Goal: Task Accomplishment & Management: Manage account settings

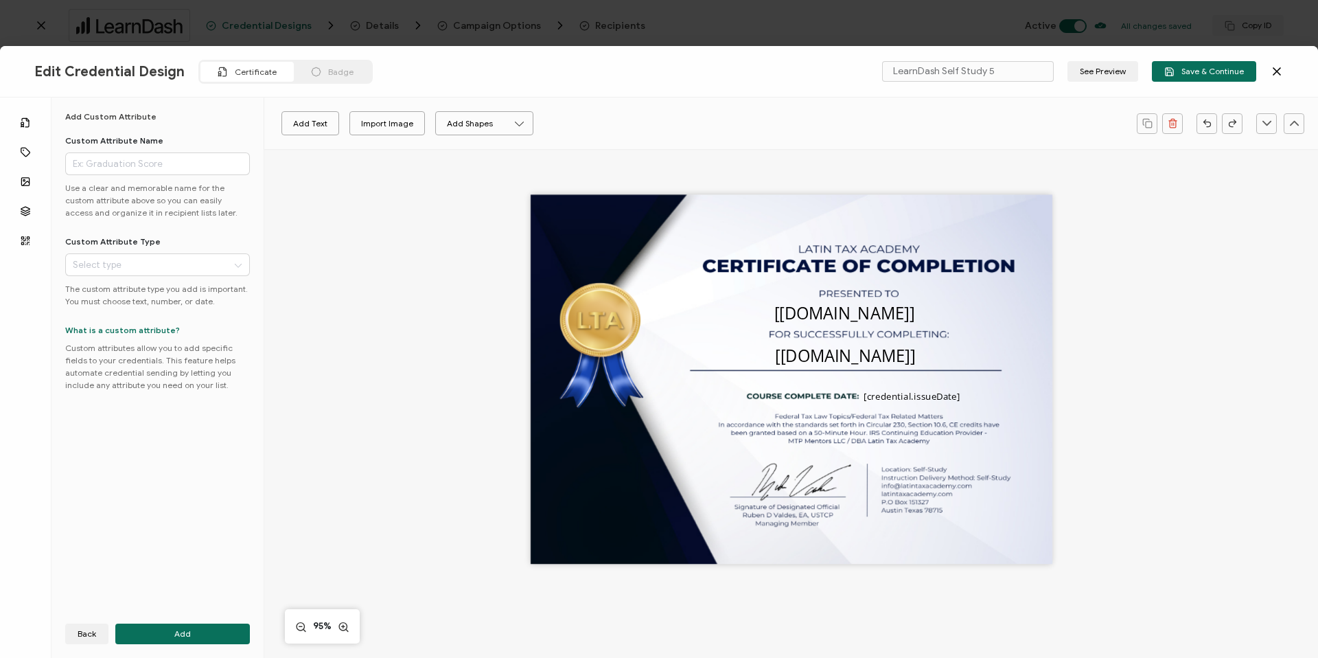
click at [1275, 68] on icon at bounding box center [1277, 72] width 14 height 14
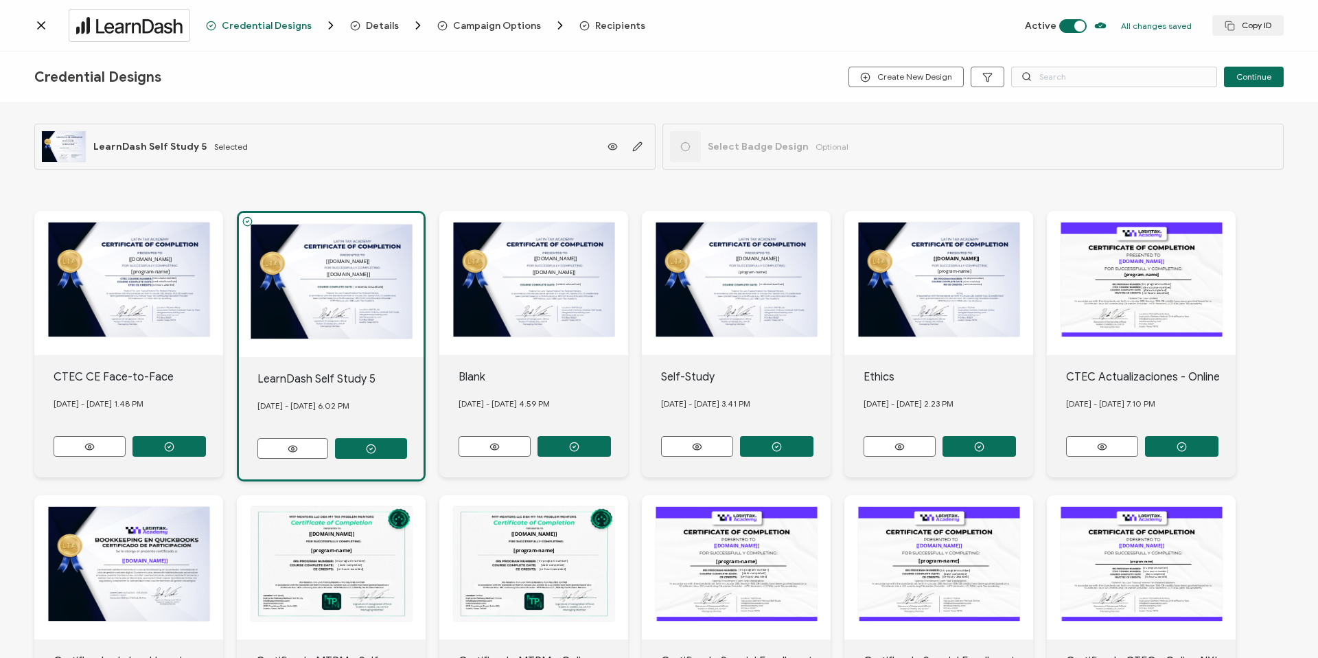
click at [41, 28] on icon at bounding box center [41, 26] width 14 height 14
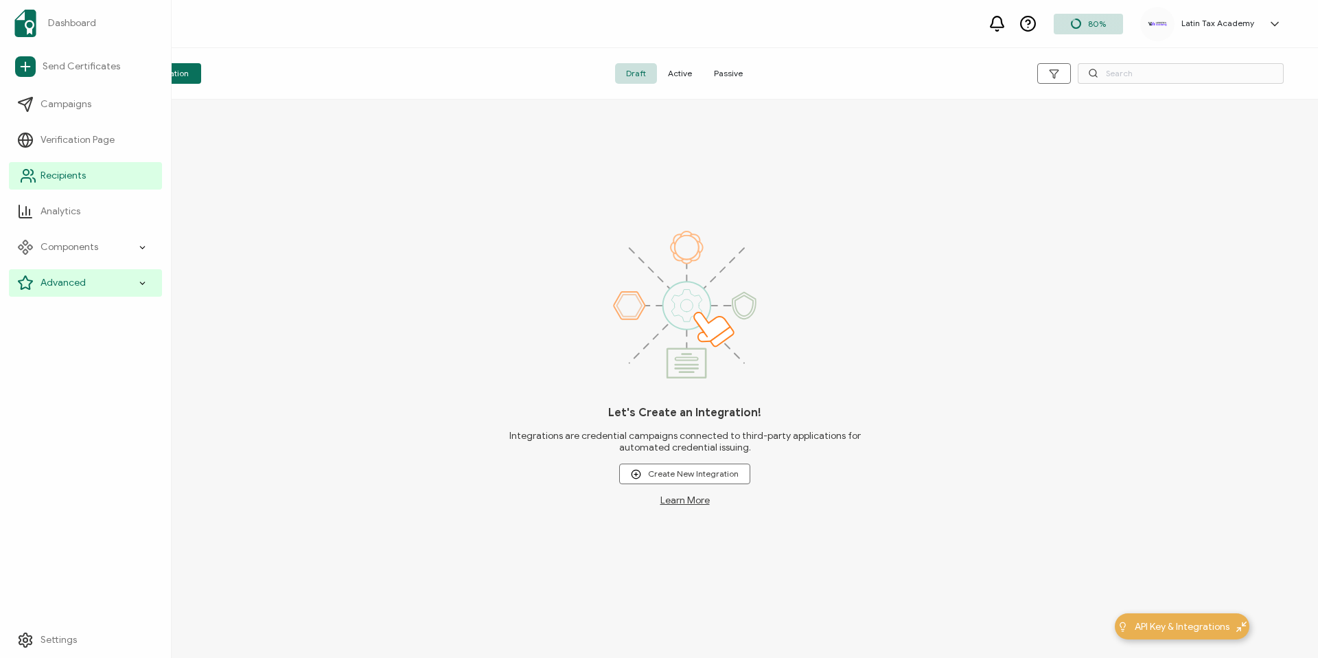
click at [64, 174] on span "Recipients" at bounding box center [63, 176] width 45 height 14
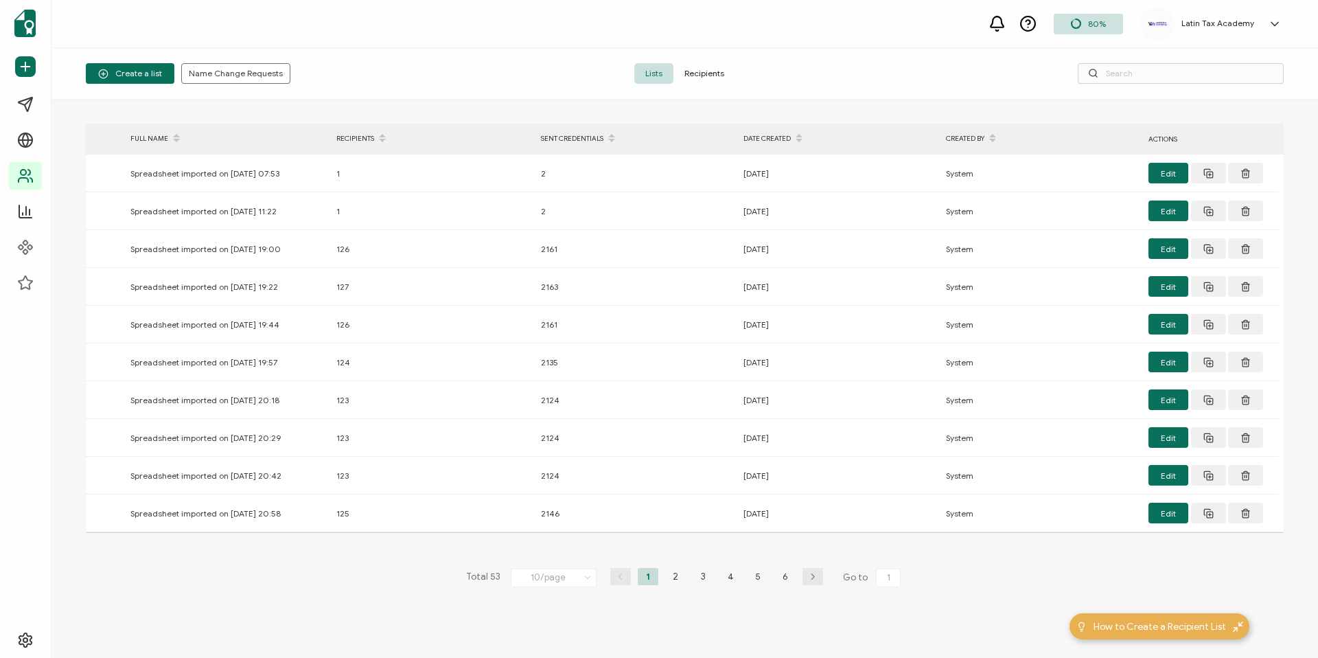
click at [721, 73] on span "Recipients" at bounding box center [704, 73] width 62 height 21
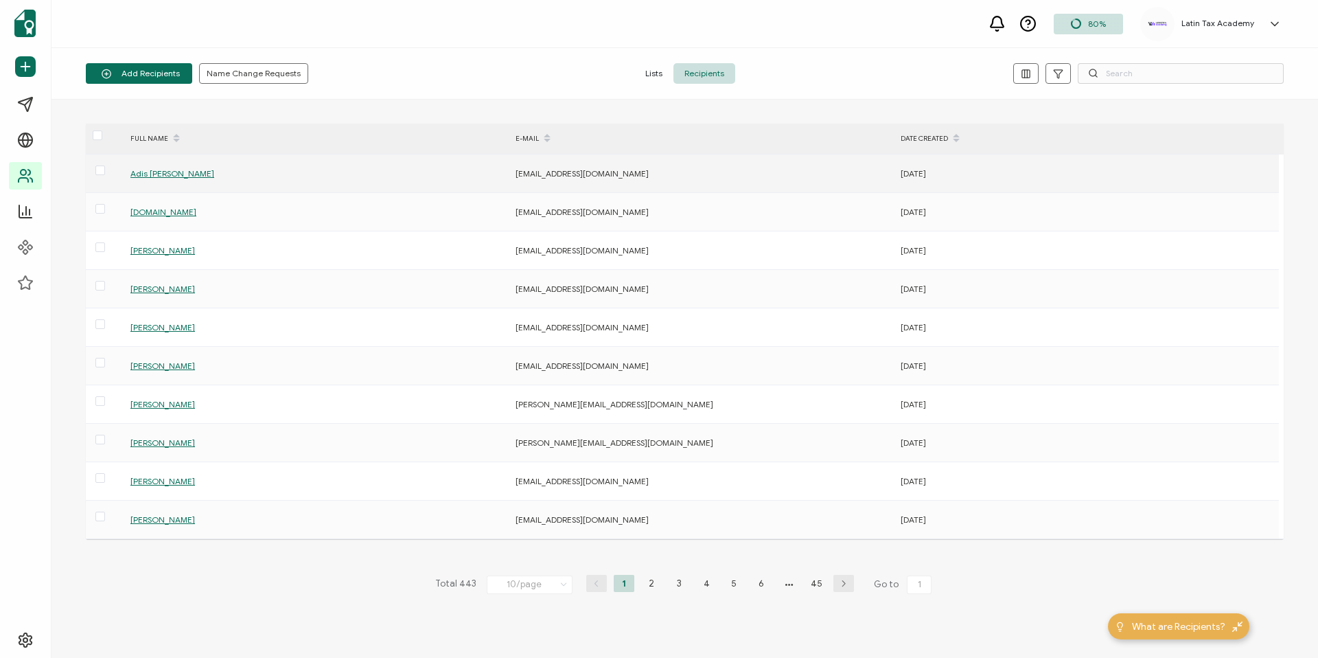
click at [201, 173] on span "Adis [PERSON_NAME]" at bounding box center [172, 173] width 84 height 10
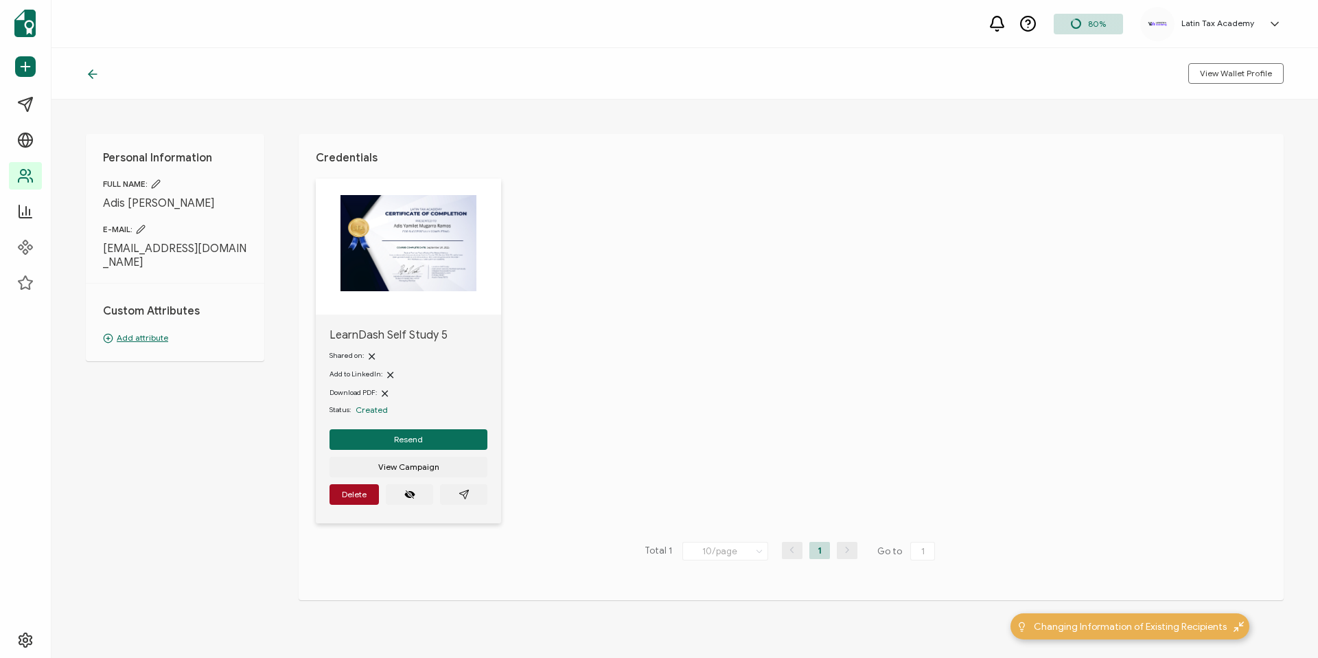
click at [140, 336] on p "Add attribute" at bounding box center [175, 338] width 144 height 12
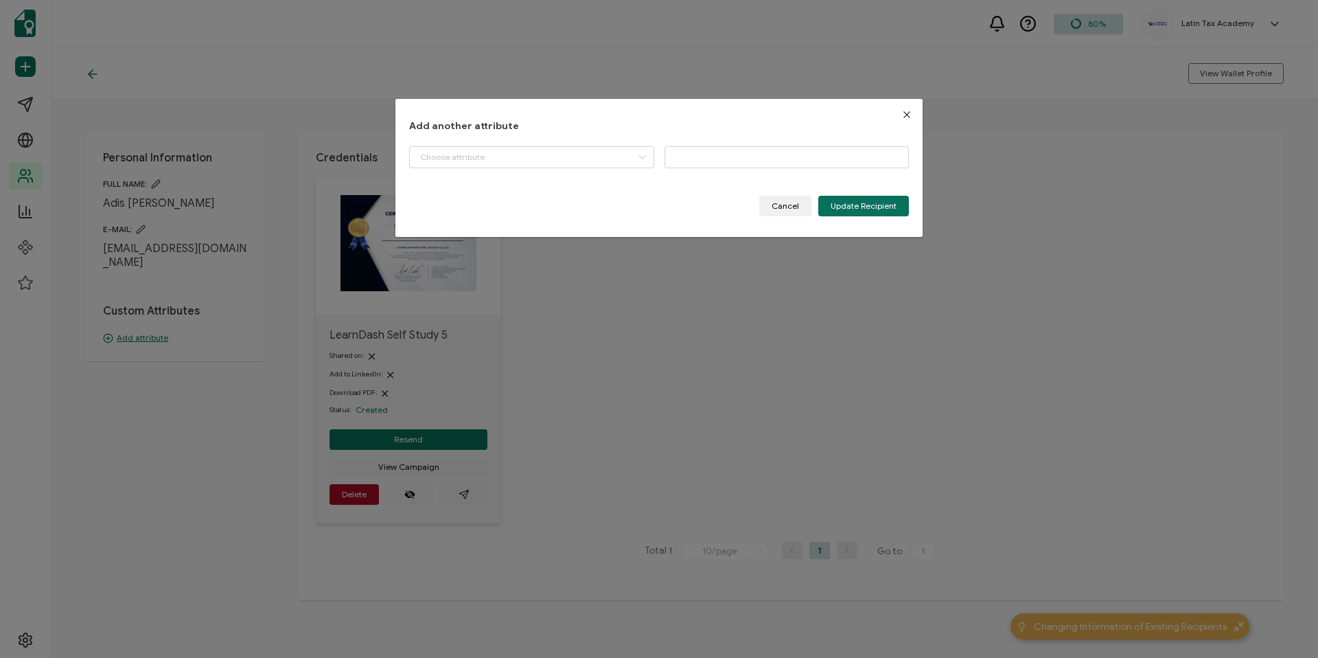
click at [529, 168] on div "Program Name IRS Program number CTEC Course Number CE Hours Awarded Date Comple…" at bounding box center [659, 164] width 500 height 36
click at [529, 161] on input "dialog" at bounding box center [531, 157] width 245 height 22
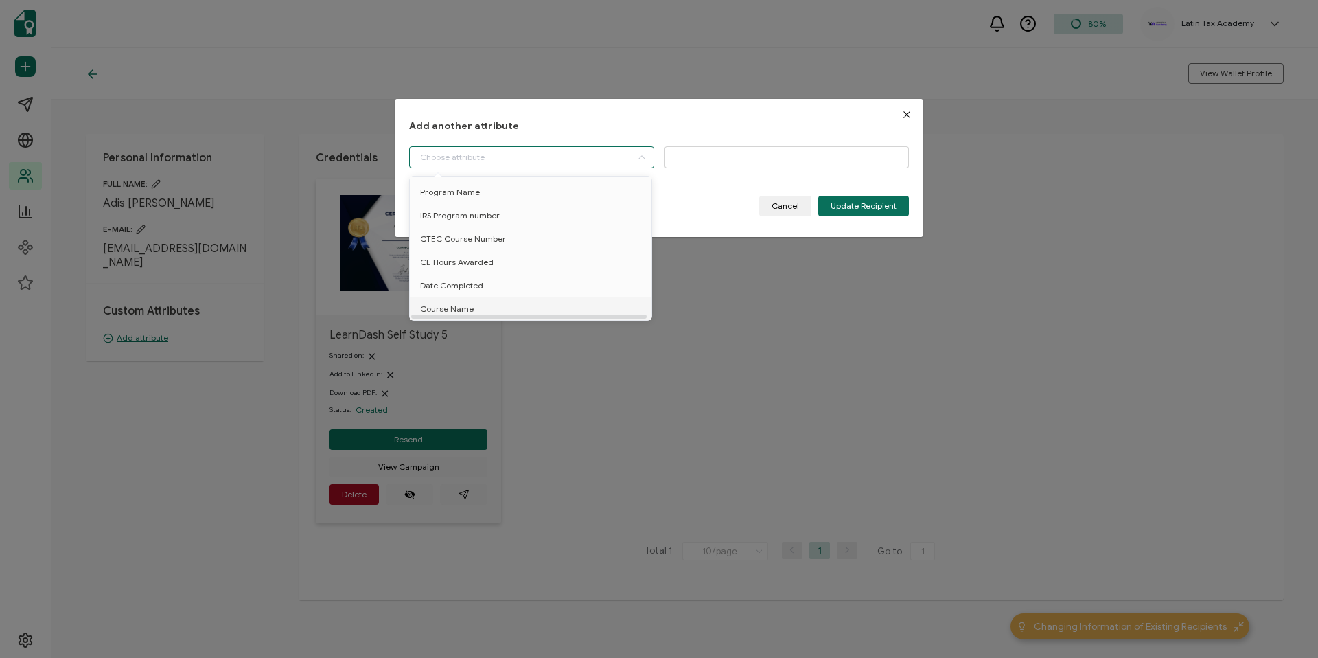
click at [462, 311] on span "Course Name" at bounding box center [447, 308] width 54 height 23
type input "Course Name"
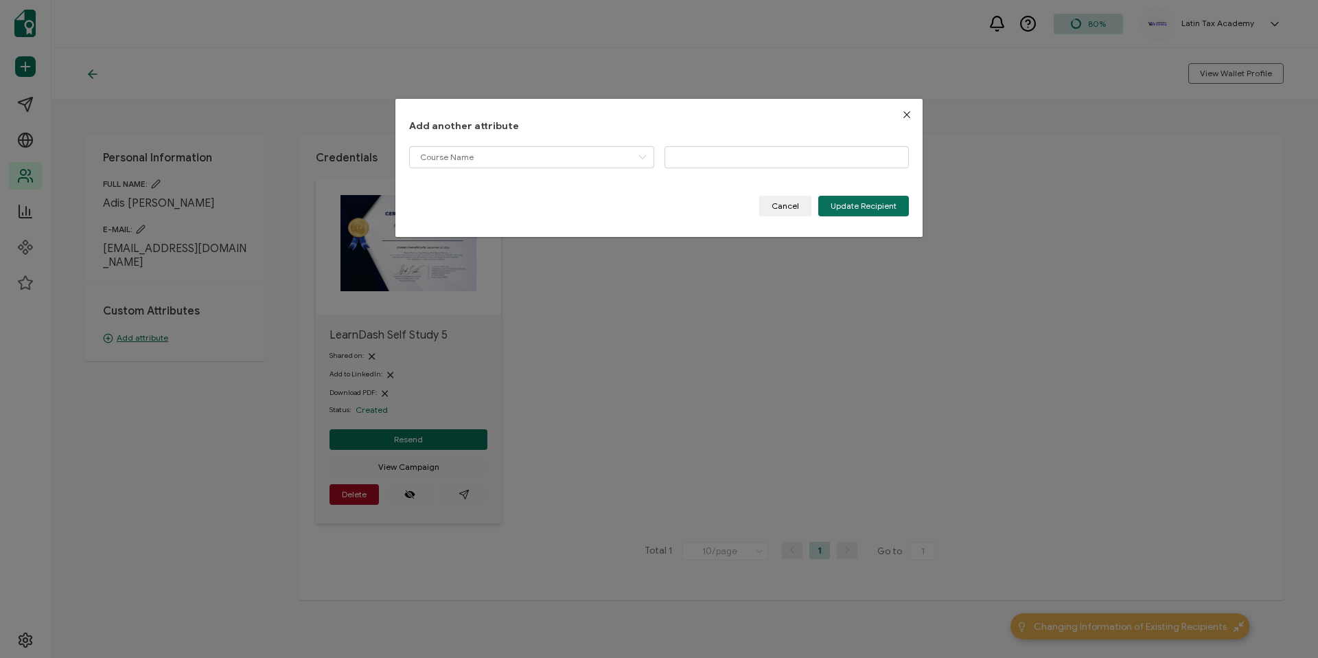
click at [904, 113] on icon "Close" at bounding box center [906, 114] width 11 height 11
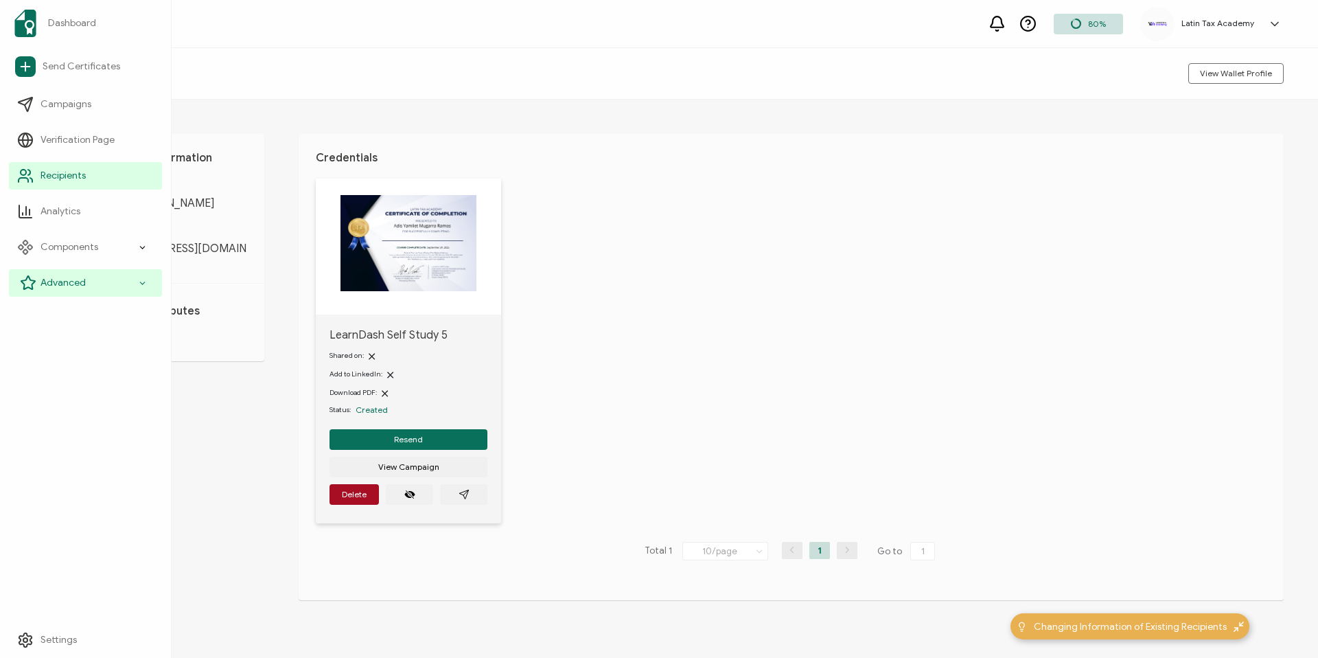
click at [57, 282] on span "Advanced" at bounding box center [63, 283] width 45 height 14
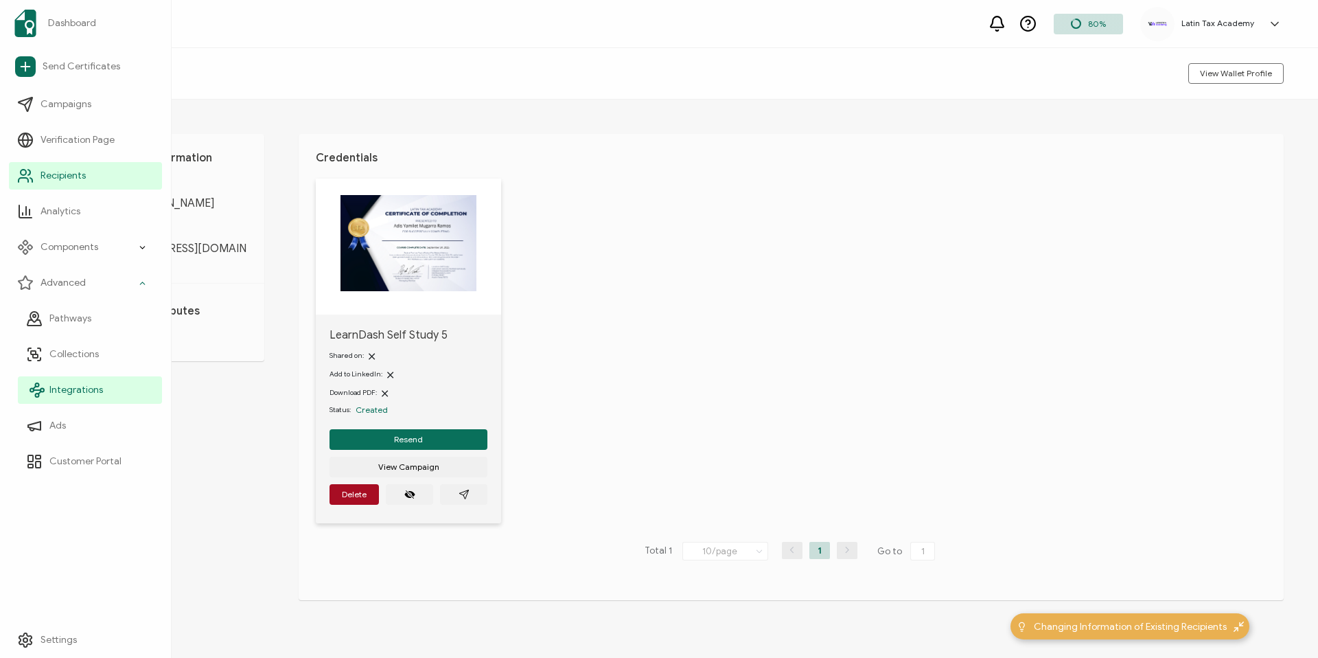
click at [68, 384] on span "Integrations" at bounding box center [76, 390] width 54 height 14
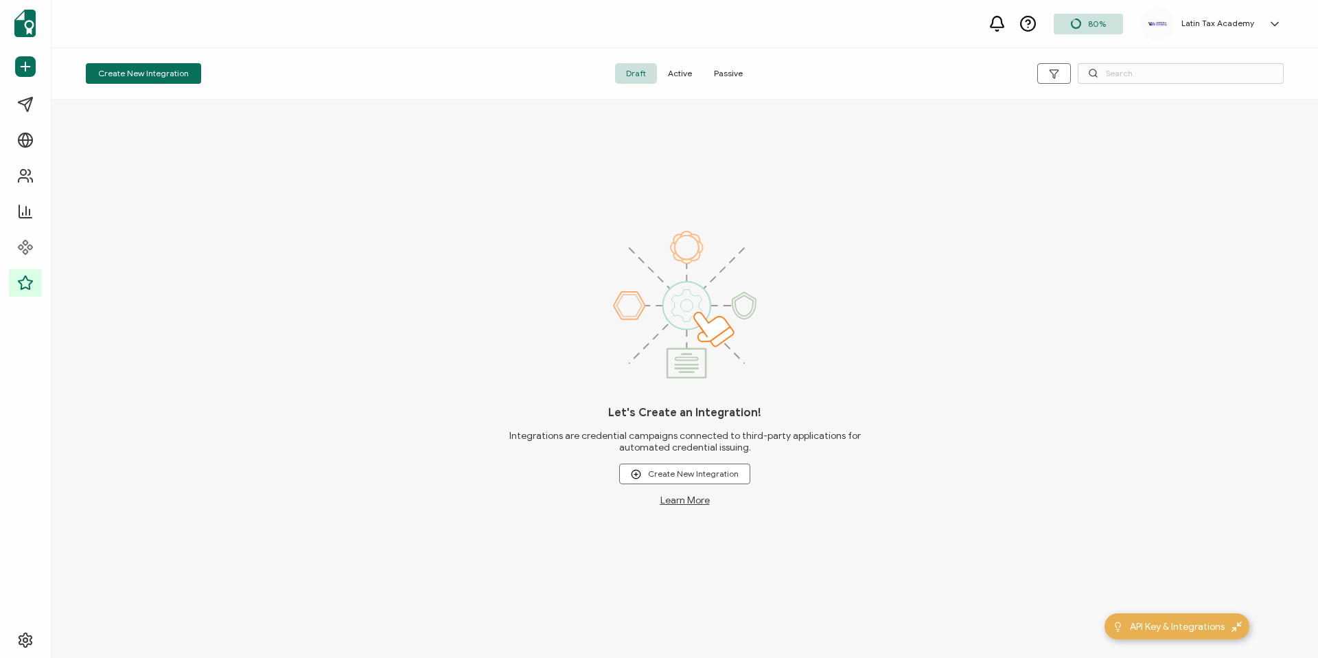
click at [686, 73] on span "Active" at bounding box center [680, 73] width 46 height 21
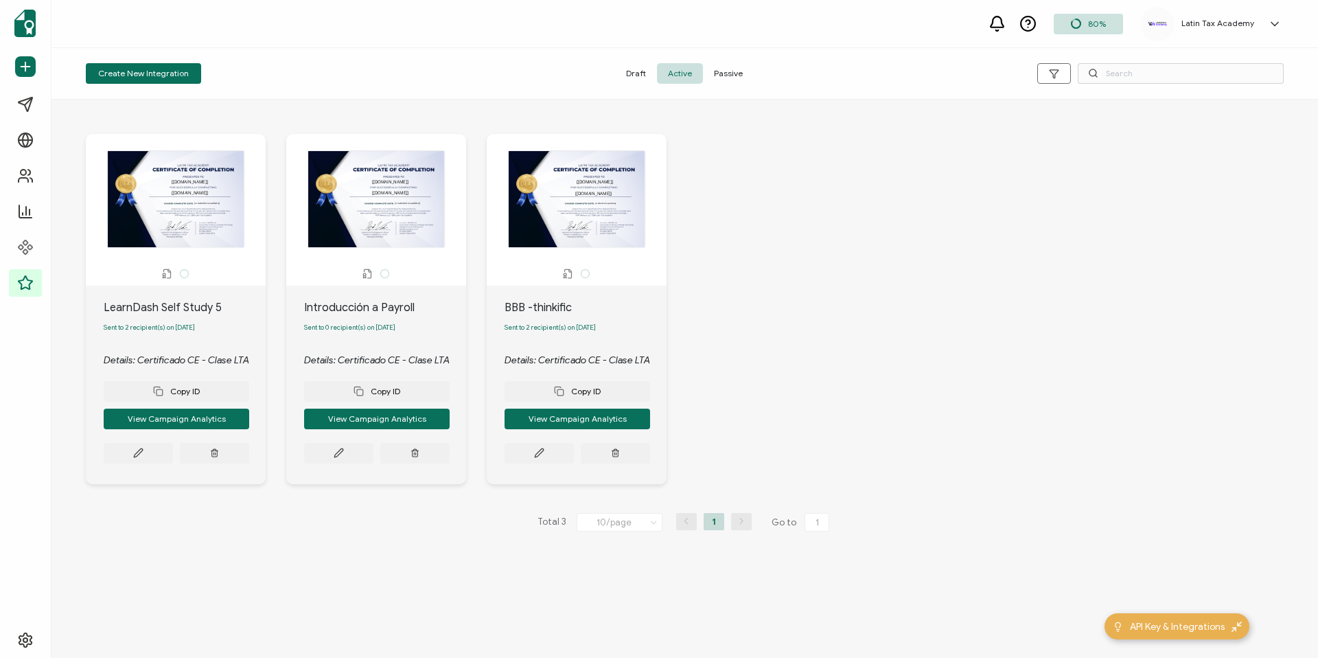
click at [166, 212] on div "The recipient’s full name, which will be automatically filled based on the info…" at bounding box center [176, 198] width 166 height 97
click at [137, 450] on button at bounding box center [138, 453] width 69 height 21
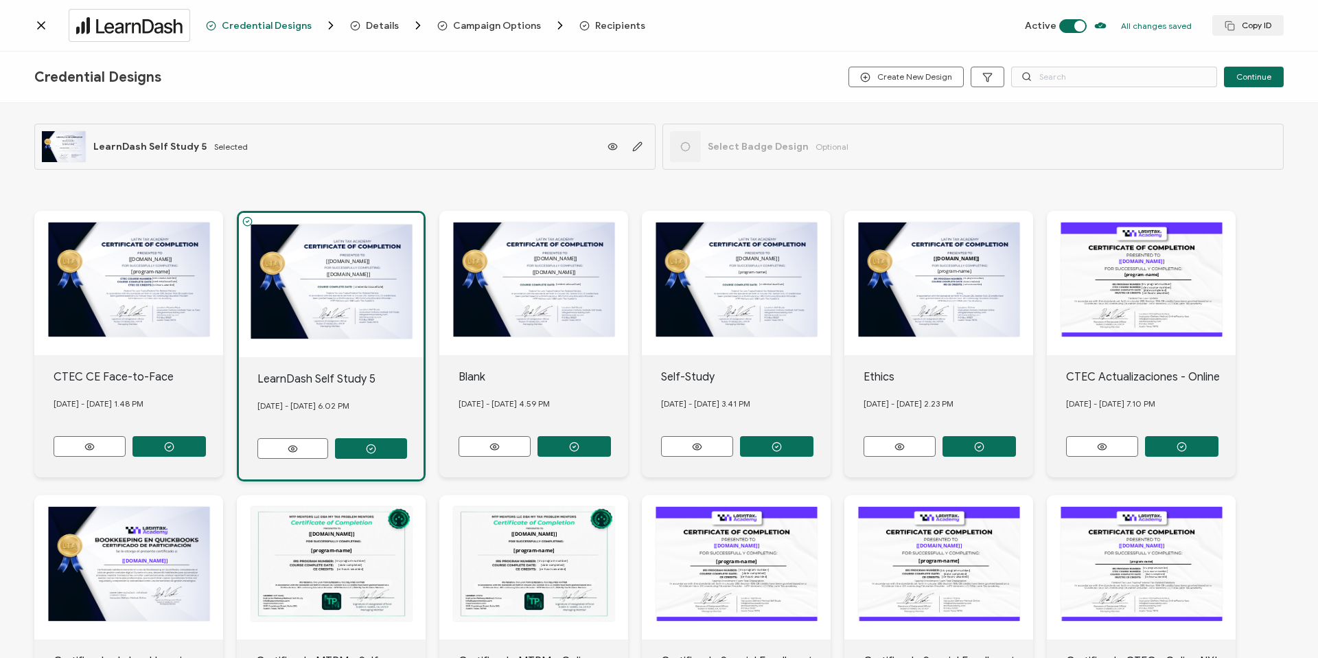
click at [356, 297] on div "The recipient’s full name, which will be automatically filled based on the info…" at bounding box center [331, 285] width 185 height 144
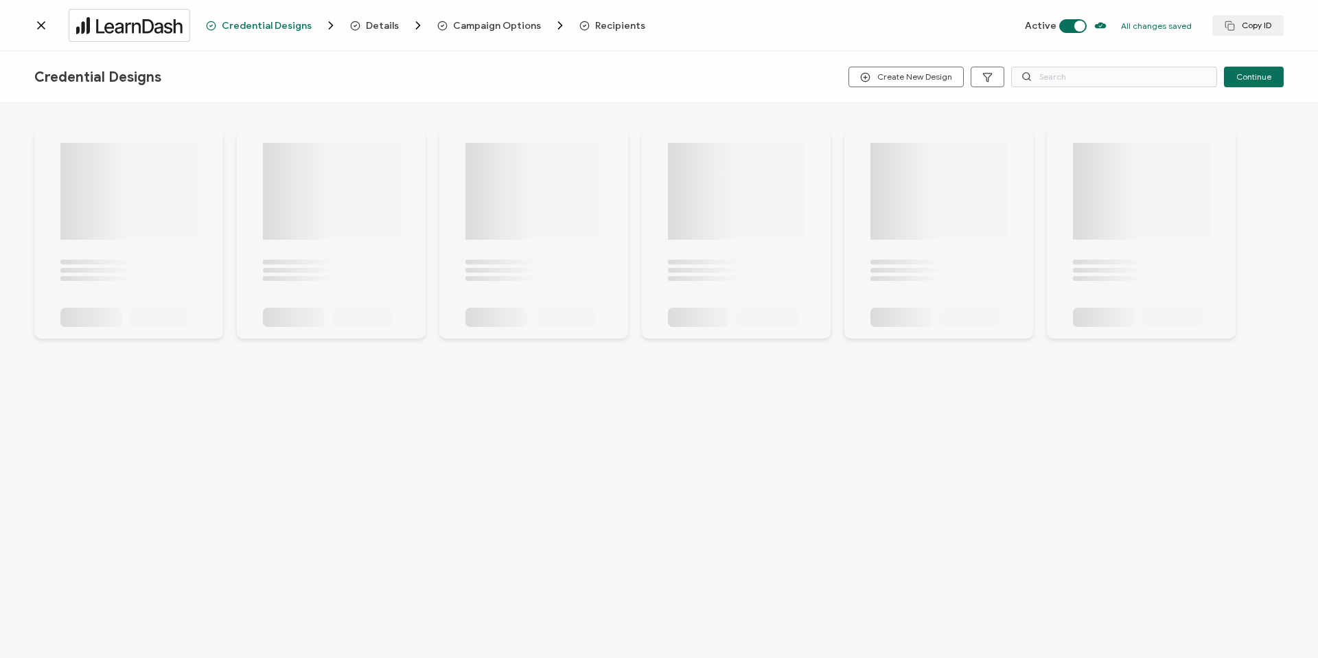
click at [640, 154] on div at bounding box center [658, 234] width 1249 height 263
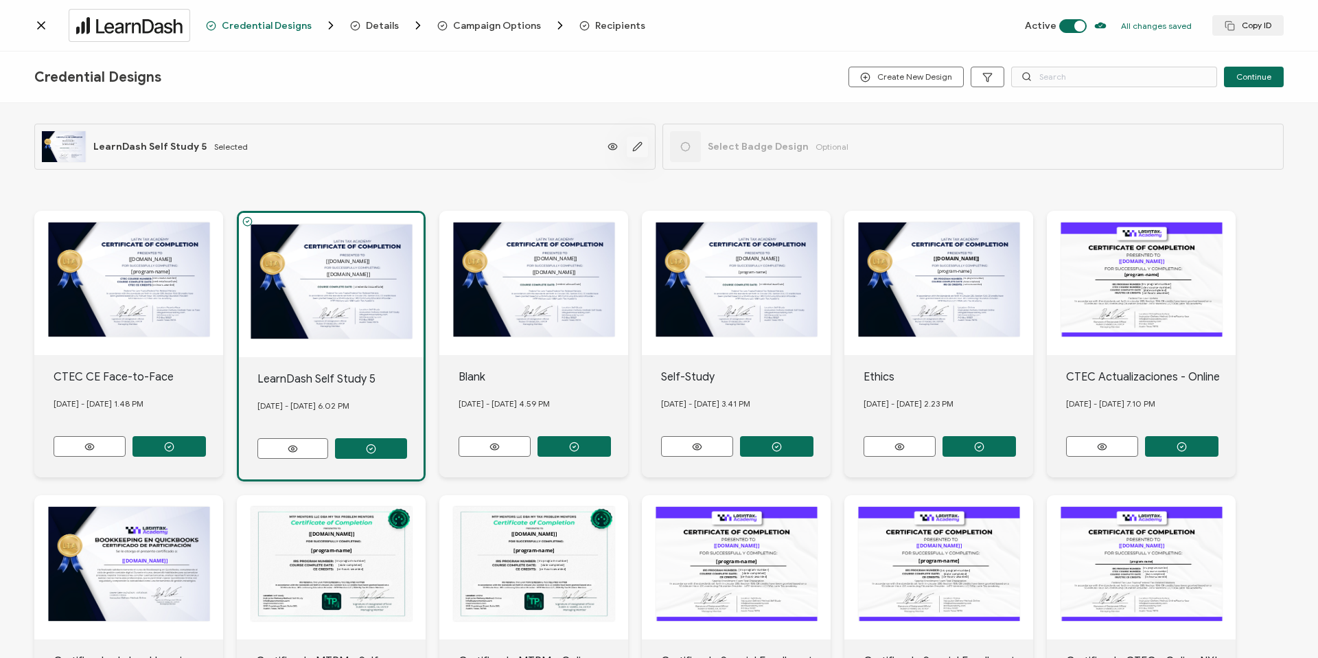
click at [636, 145] on icon "button" at bounding box center [637, 146] width 10 height 10
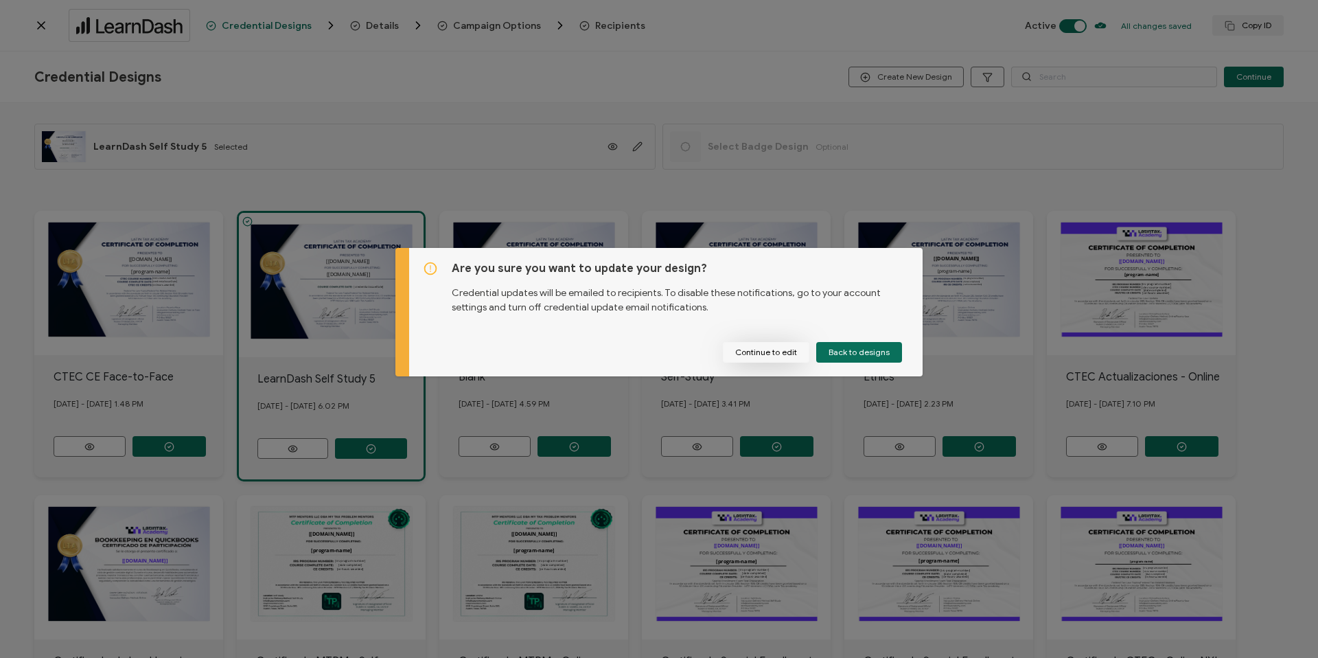
click at [766, 358] on button "Continue to edit" at bounding box center [766, 352] width 86 height 21
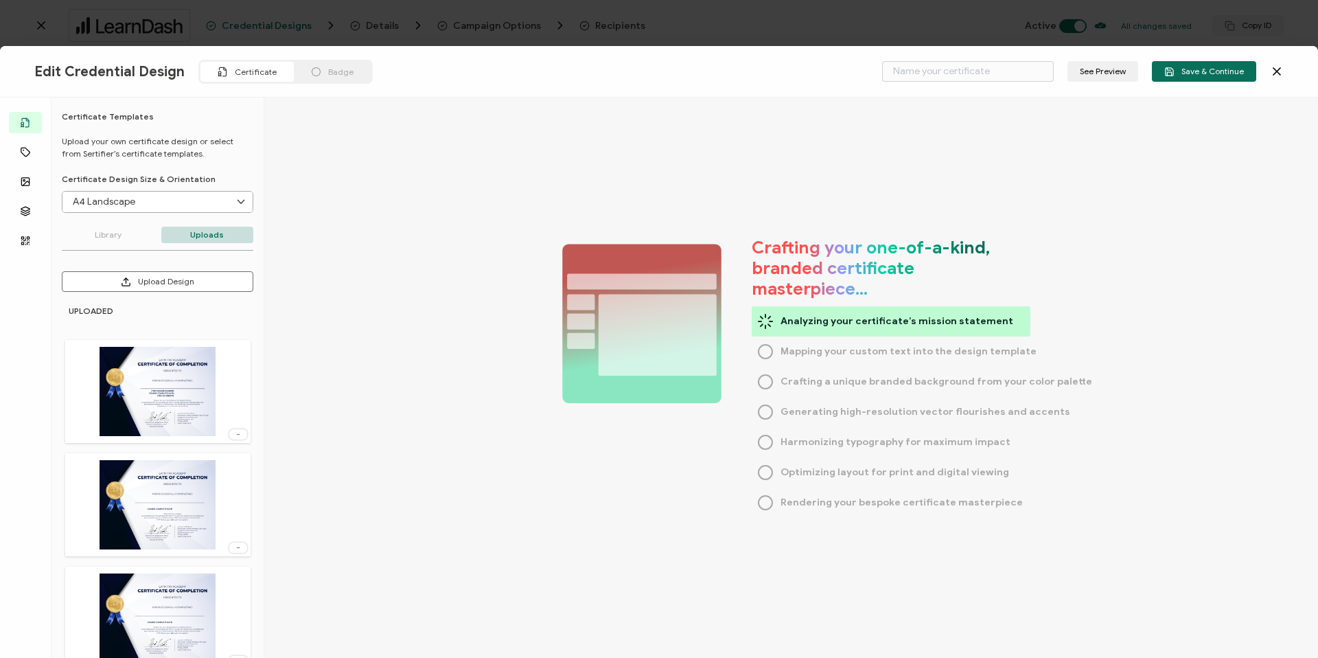
type input "LearnDash Self Study 5"
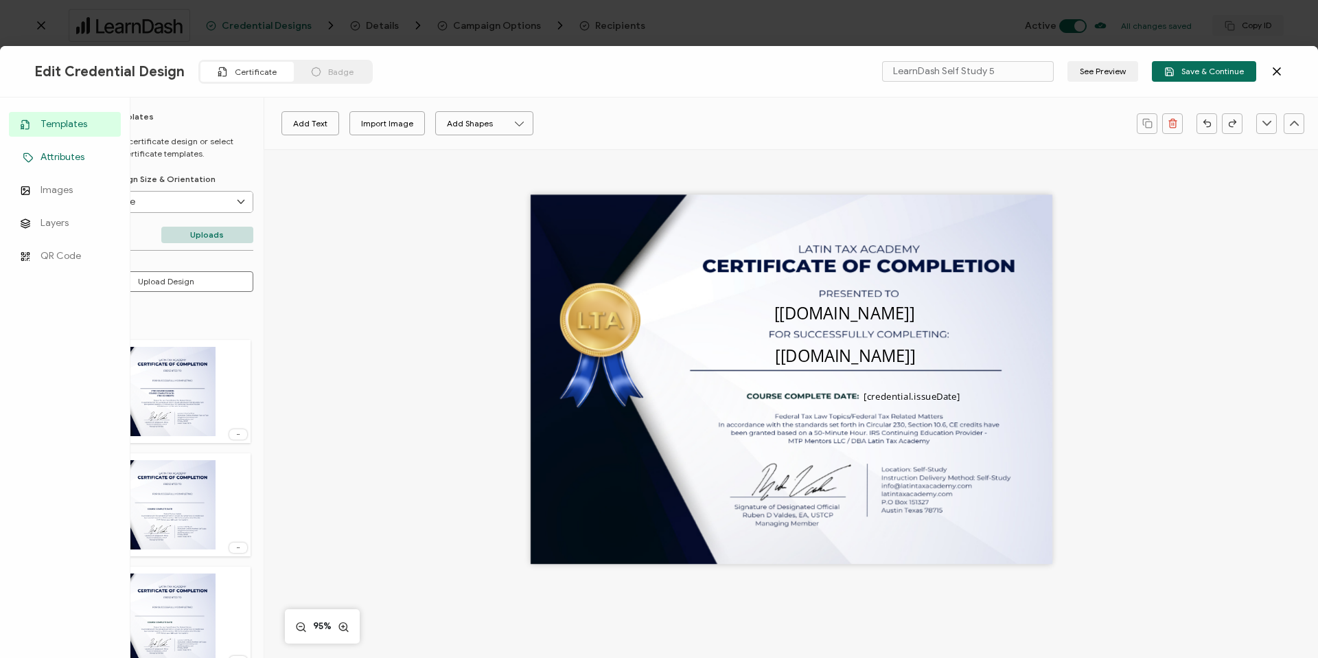
click at [35, 150] on link "Attributes" at bounding box center [65, 157] width 112 height 25
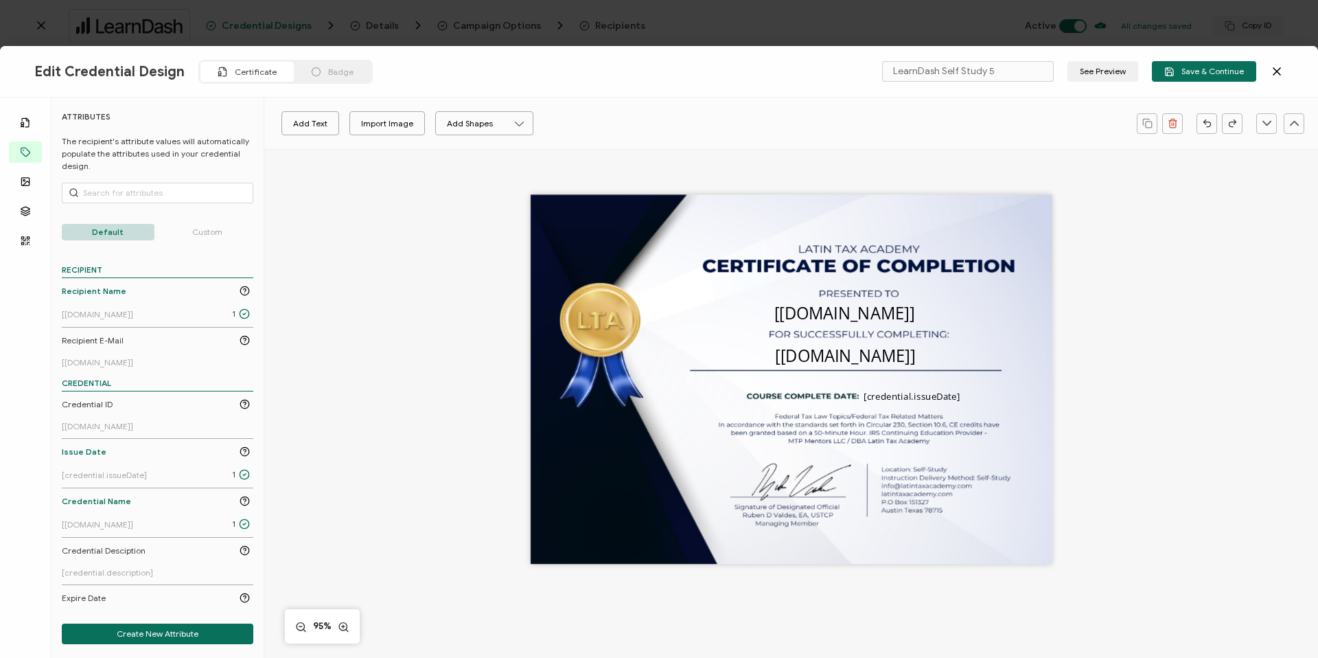
click at [204, 229] on p "Custom" at bounding box center [207, 232] width 93 height 16
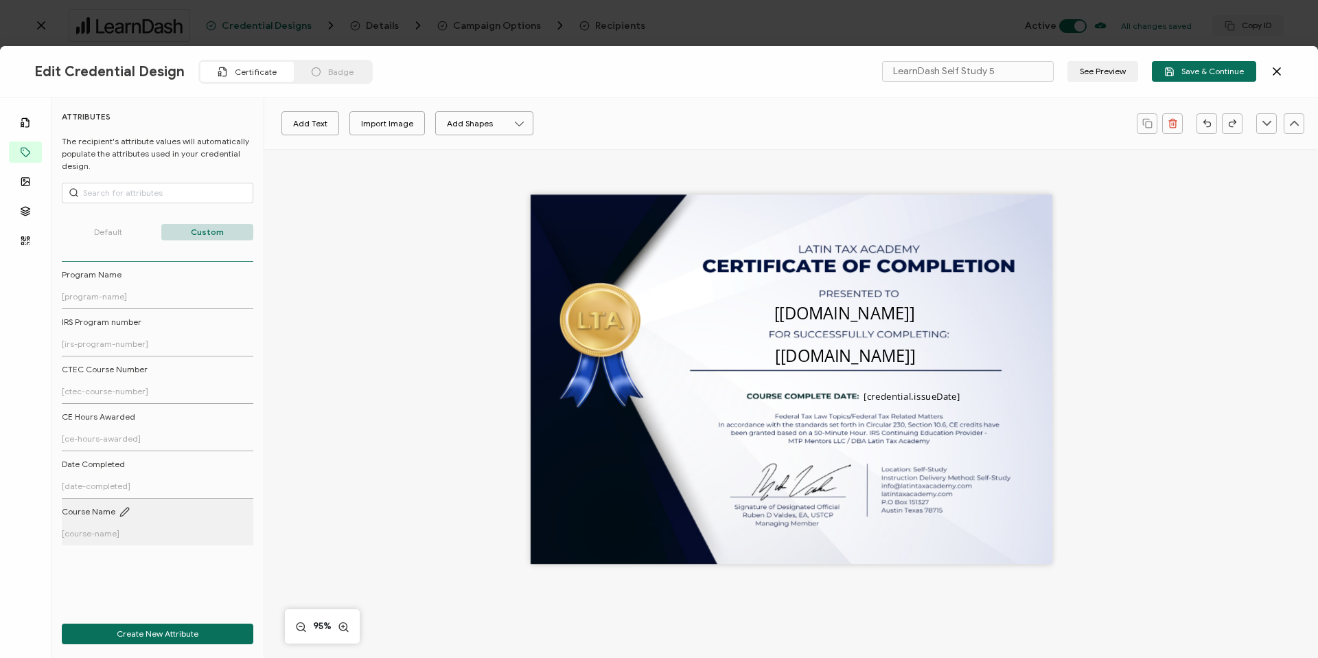
click at [104, 515] on span "Course Name" at bounding box center [89, 511] width 54 height 12
click at [864, 353] on pre "[credential.name]" at bounding box center [845, 355] width 140 height 22
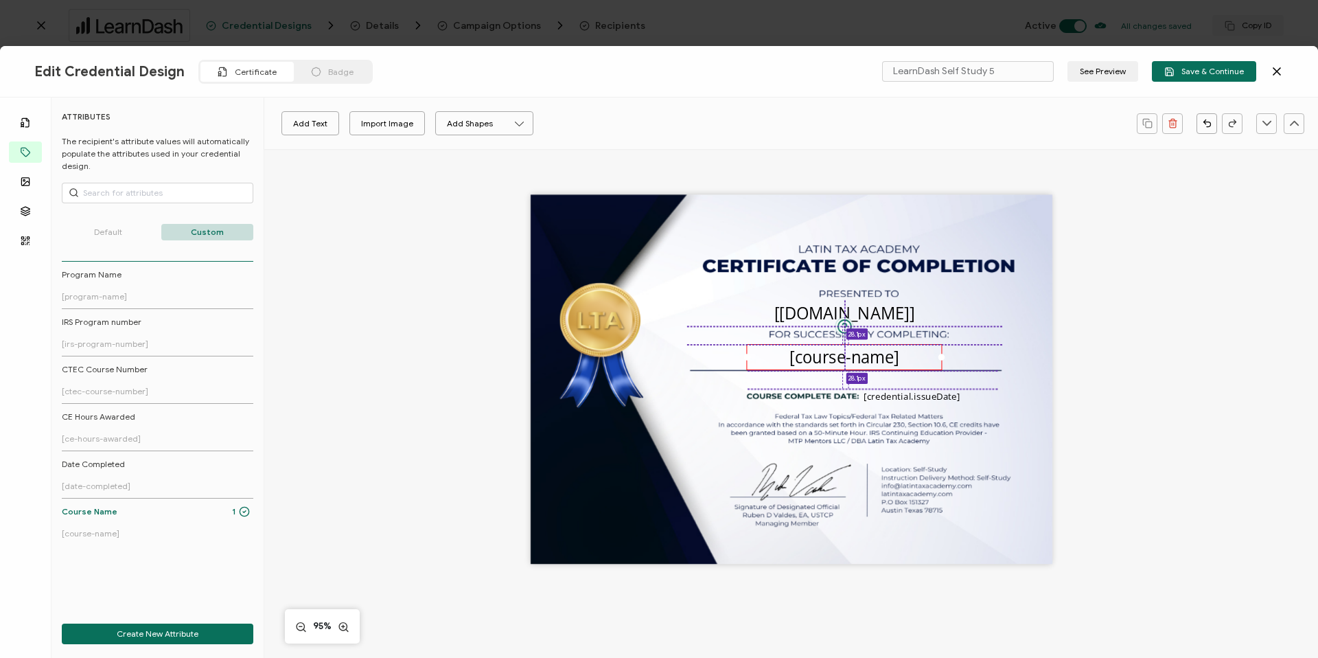
drag, startPoint x: 823, startPoint y: 377, endPoint x: 877, endPoint y: 352, distance: 59.6
click at [877, 352] on pre "[course-name]" at bounding box center [844, 356] width 110 height 22
drag, startPoint x: 745, startPoint y: 358, endPoint x: 625, endPoint y: 362, distance: 119.5
click at [625, 362] on div "The recipient’s full name, which will be automatically filled based on the info…" at bounding box center [792, 379] width 522 height 369
drag, startPoint x: 940, startPoint y: 358, endPoint x: 1052, endPoint y: 364, distance: 112.8
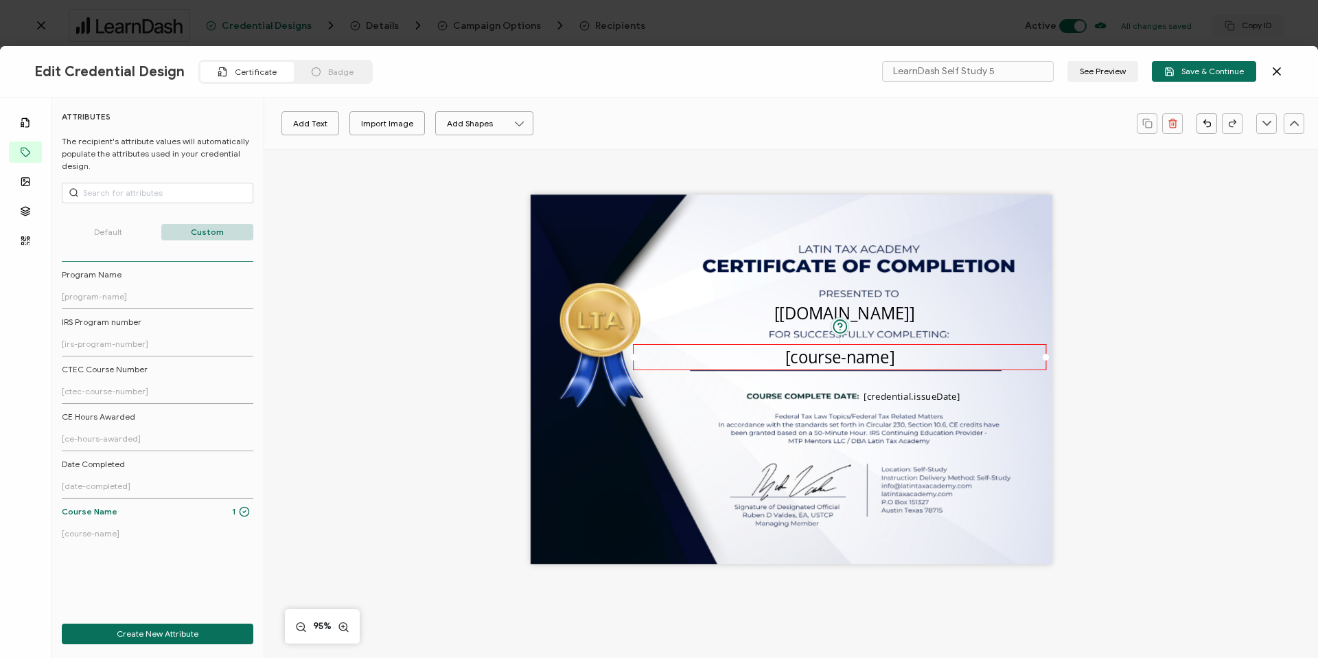
click at [1052, 364] on div "The recipient’s full name, which will be automatically filled based on the info…" at bounding box center [790, 402] width 1001 height 506
click at [118, 233] on p "Default" at bounding box center [108, 232] width 93 height 16
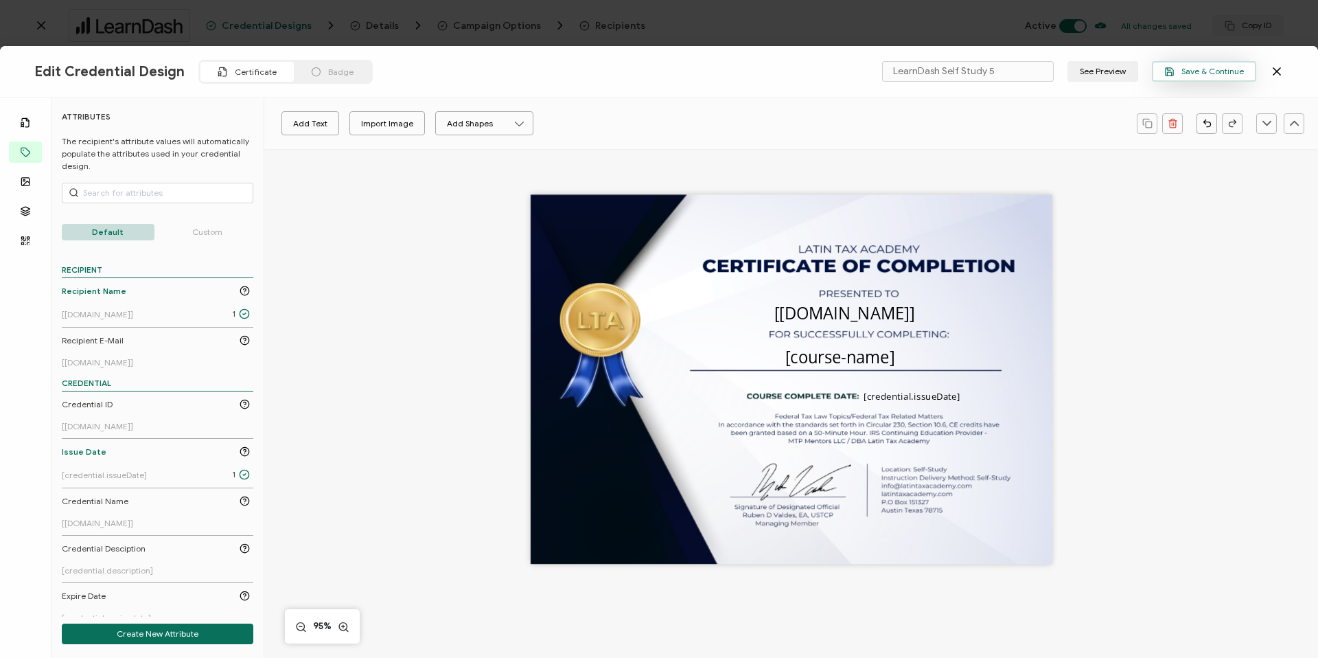
click at [1197, 74] on span "Save & Continue" at bounding box center [1204, 72] width 80 height 10
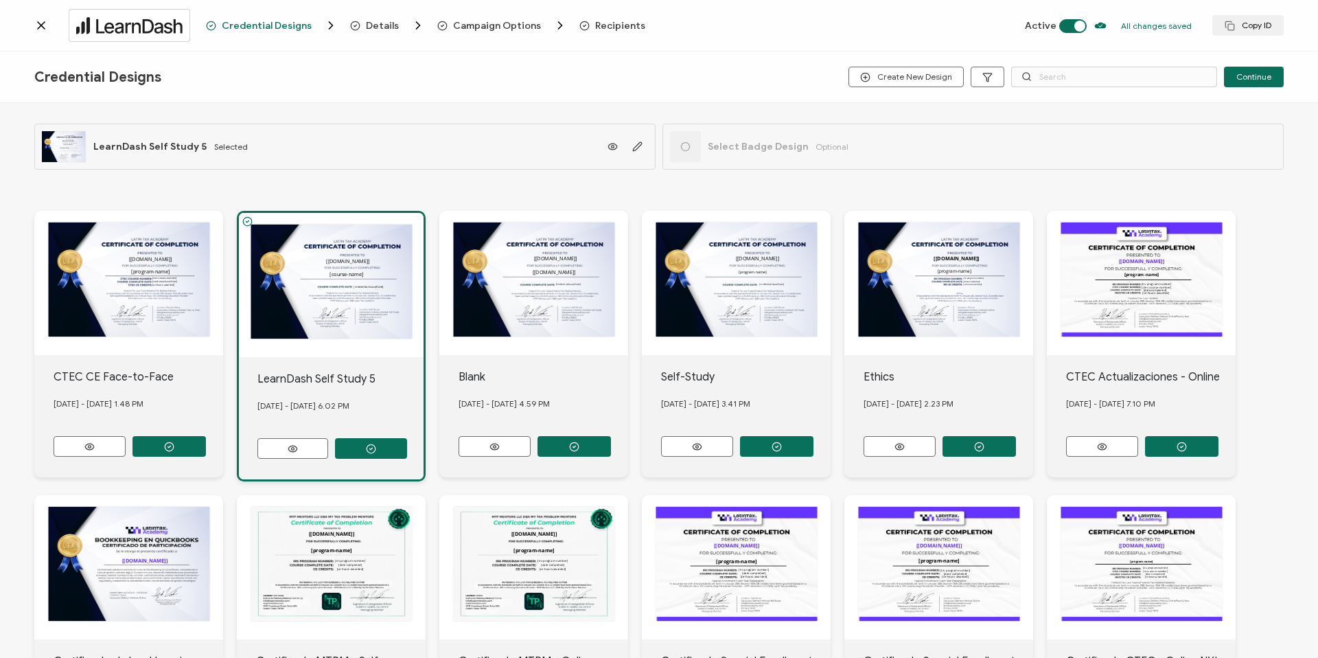
click at [42, 25] on icon at bounding box center [41, 25] width 7 height 7
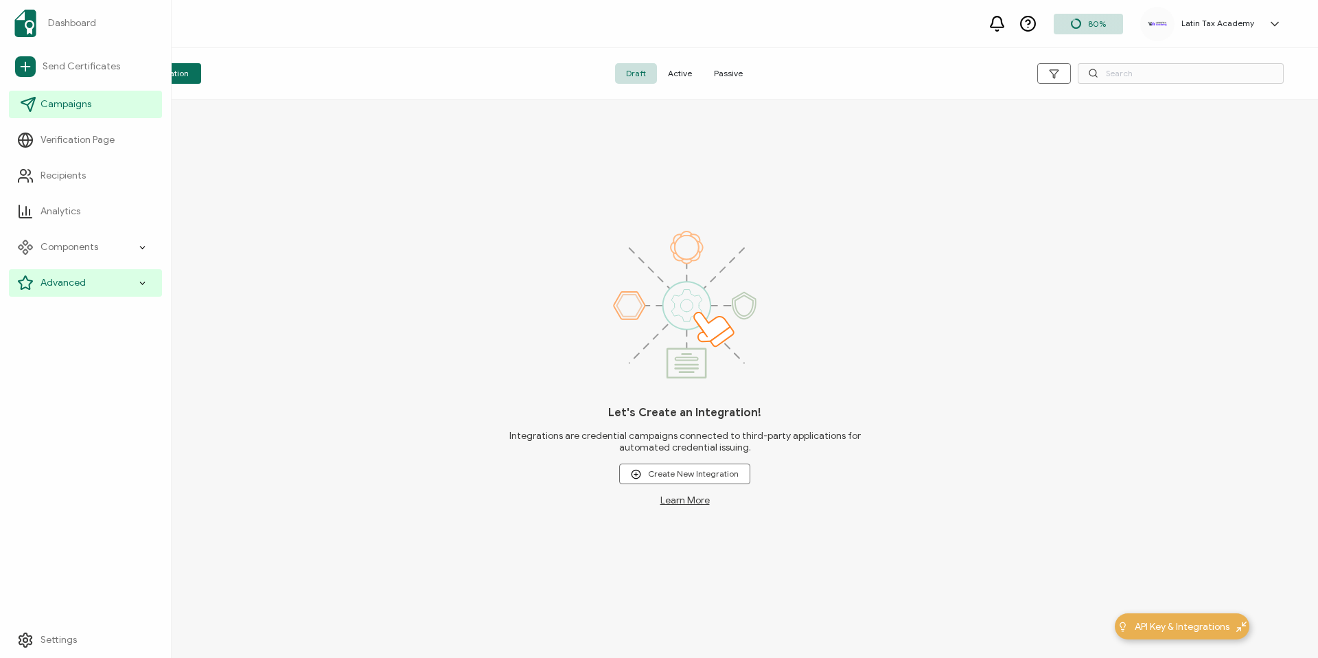
click at [77, 108] on span "Campaigns" at bounding box center [66, 104] width 51 height 14
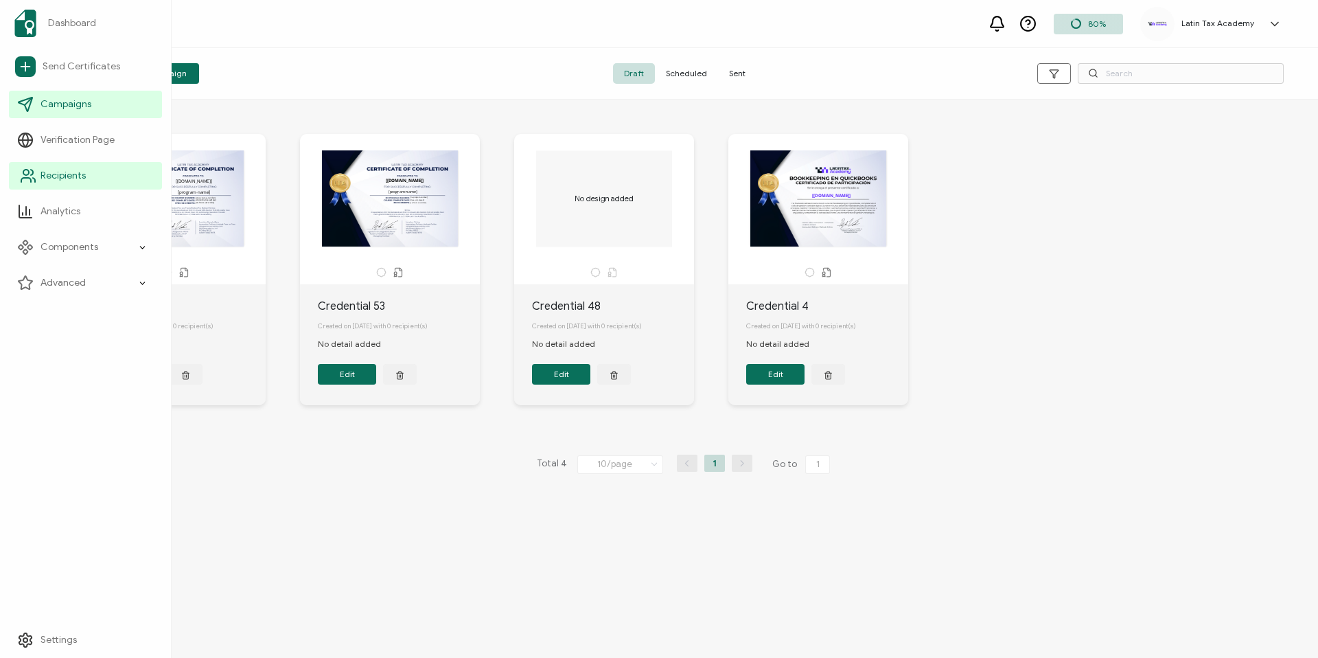
click at [73, 175] on span "Recipients" at bounding box center [63, 176] width 45 height 14
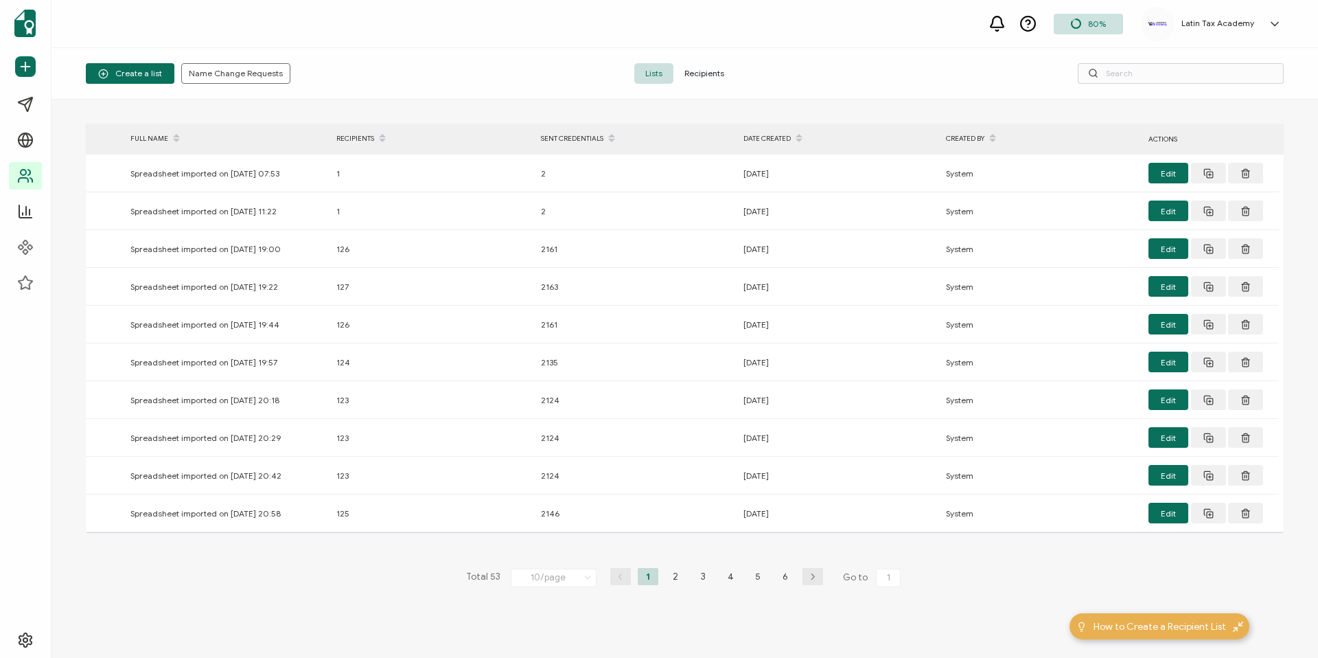
click at [695, 73] on span "Recipients" at bounding box center [704, 73] width 62 height 21
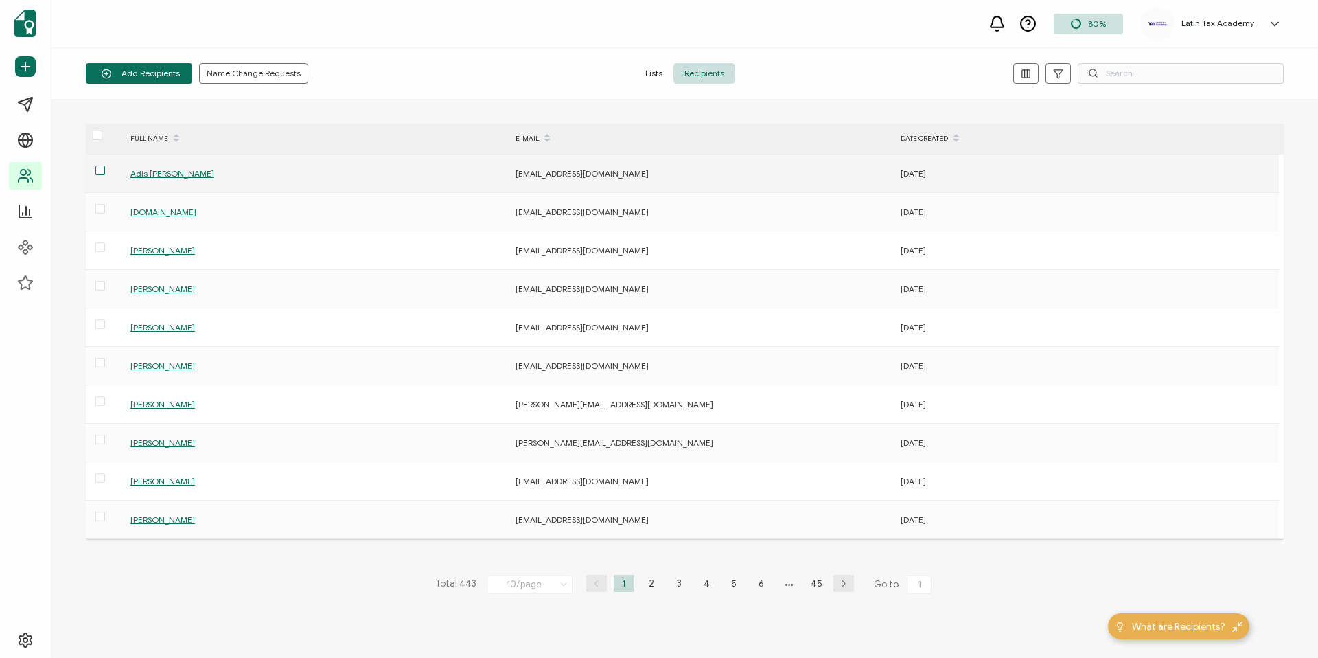
click at [102, 173] on span at bounding box center [100, 170] width 10 height 10
click at [105, 165] on input "checkbox" at bounding box center [105, 165] width 0 height 0
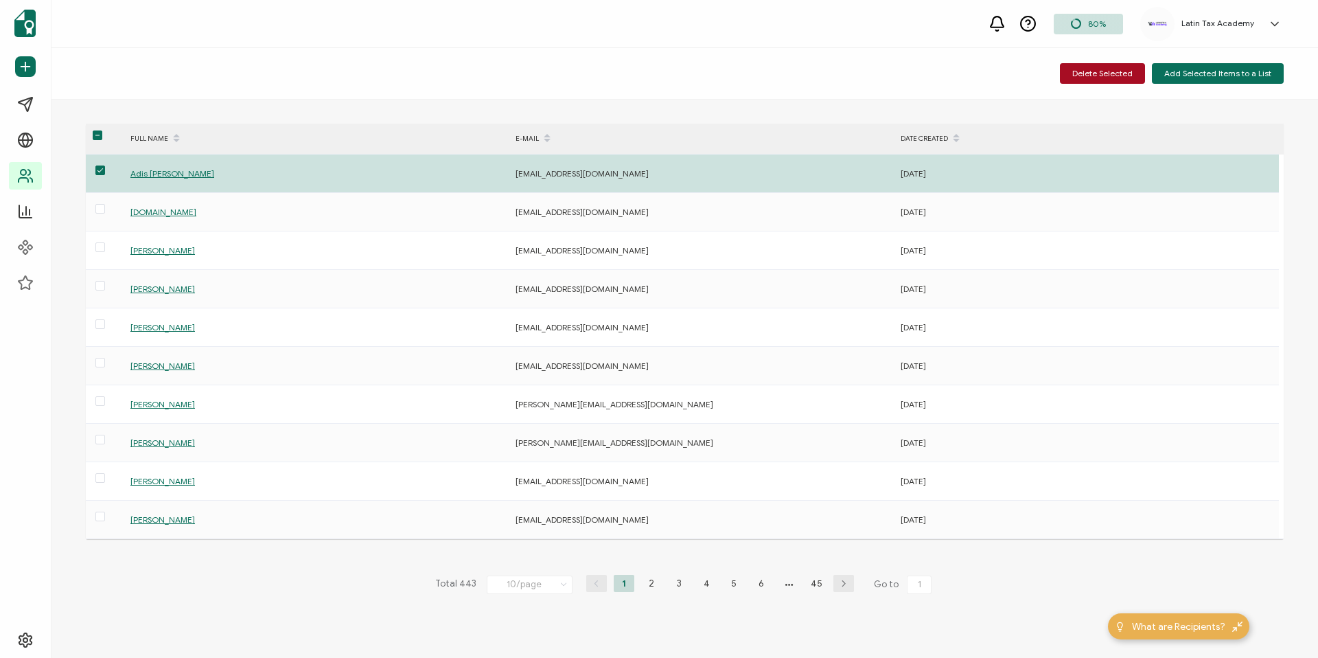
click at [692, 51] on div "Delete Selected Add Selected Items to a List" at bounding box center [684, 73] width 1267 height 51
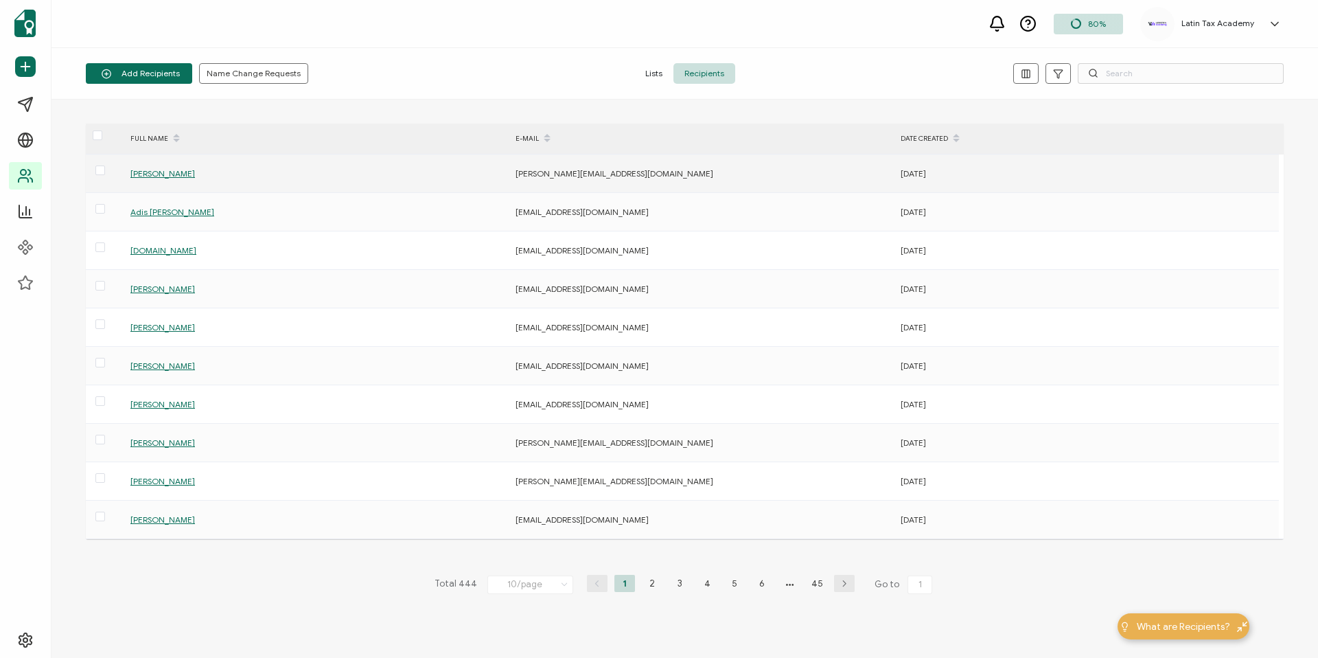
click at [152, 174] on span "Paola Villatoro" at bounding box center [162, 173] width 65 height 10
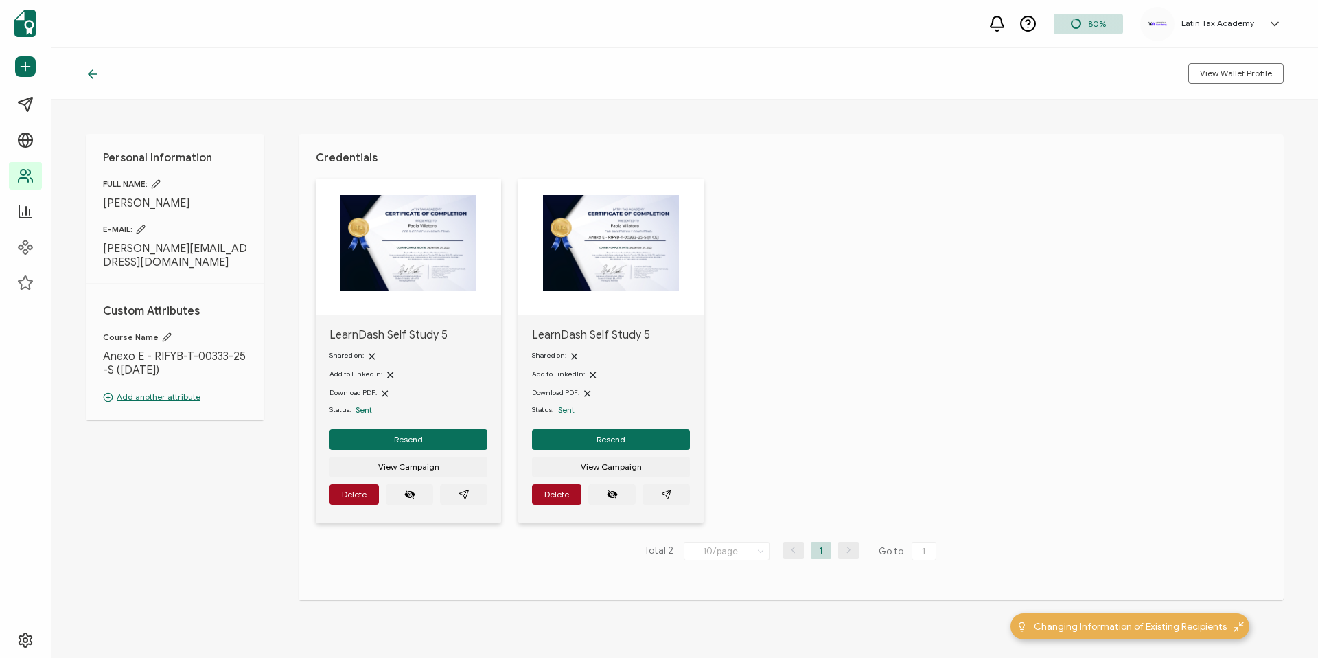
click at [615, 257] on img at bounding box center [611, 243] width 136 height 96
click at [593, 442] on button "Resend" at bounding box center [611, 439] width 158 height 21
click at [584, 242] on img at bounding box center [611, 243] width 136 height 96
click at [597, 476] on button "View Campaign" at bounding box center [611, 467] width 158 height 21
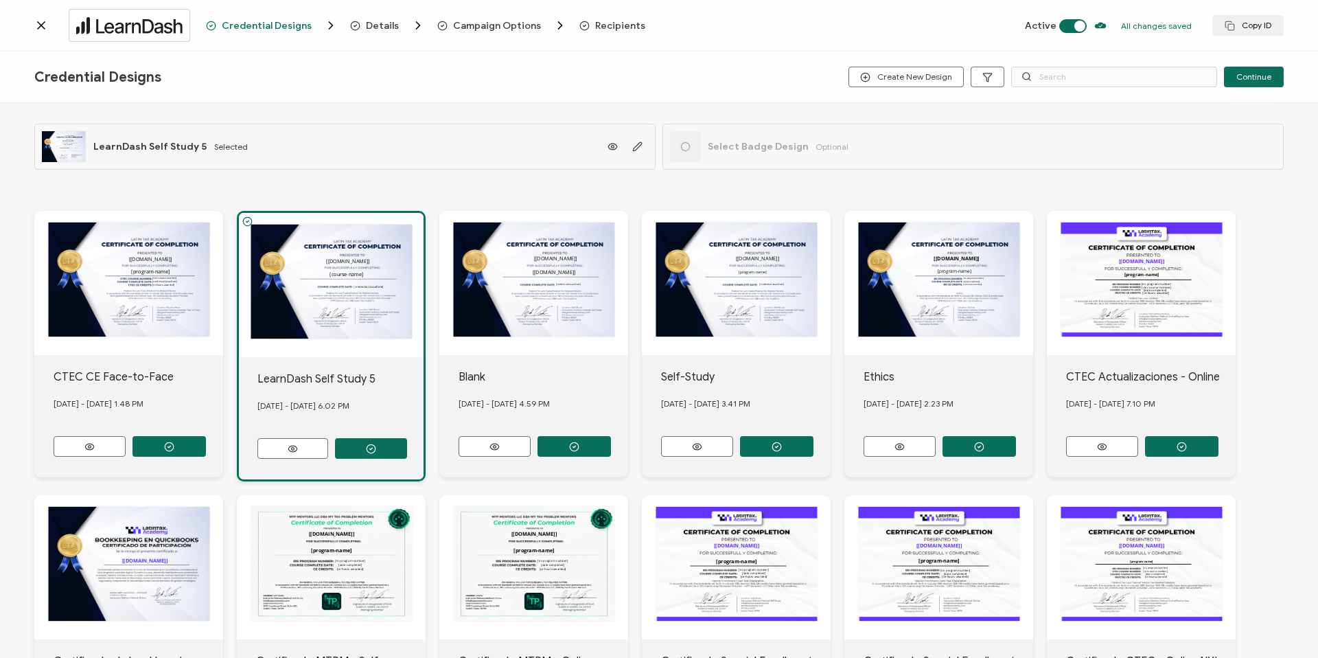
click at [36, 22] on icon at bounding box center [41, 26] width 14 height 14
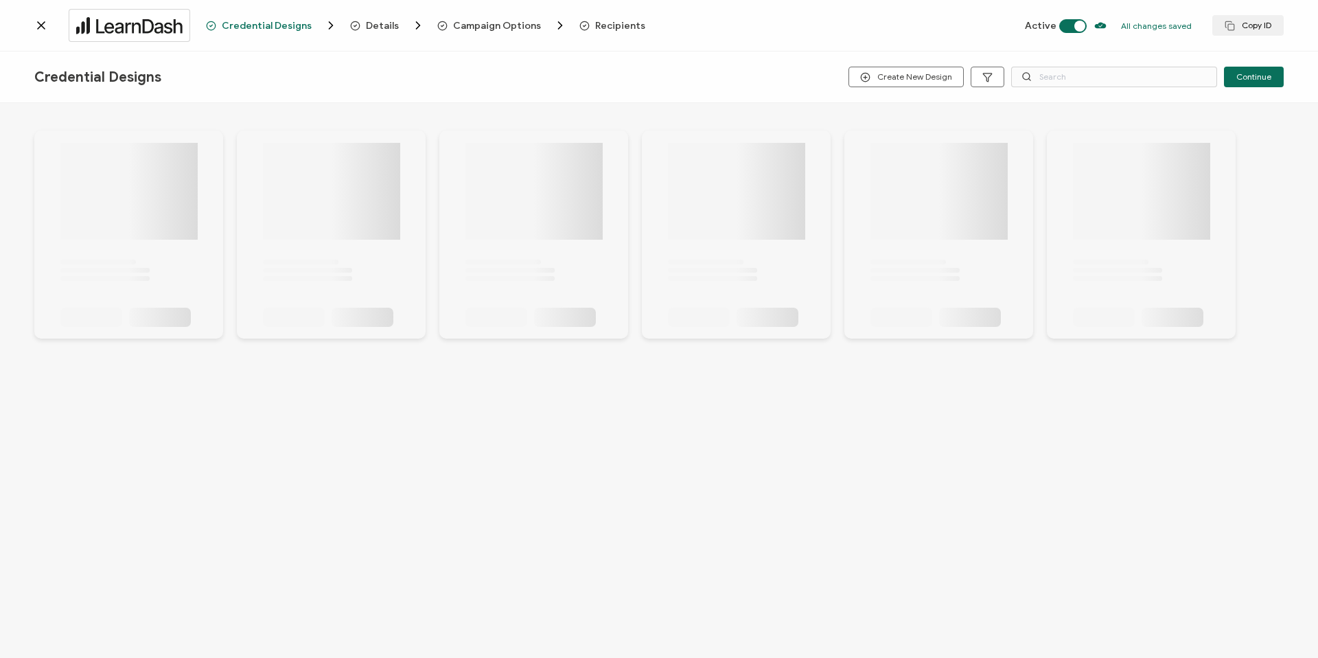
click at [43, 25] on icon at bounding box center [41, 26] width 14 height 14
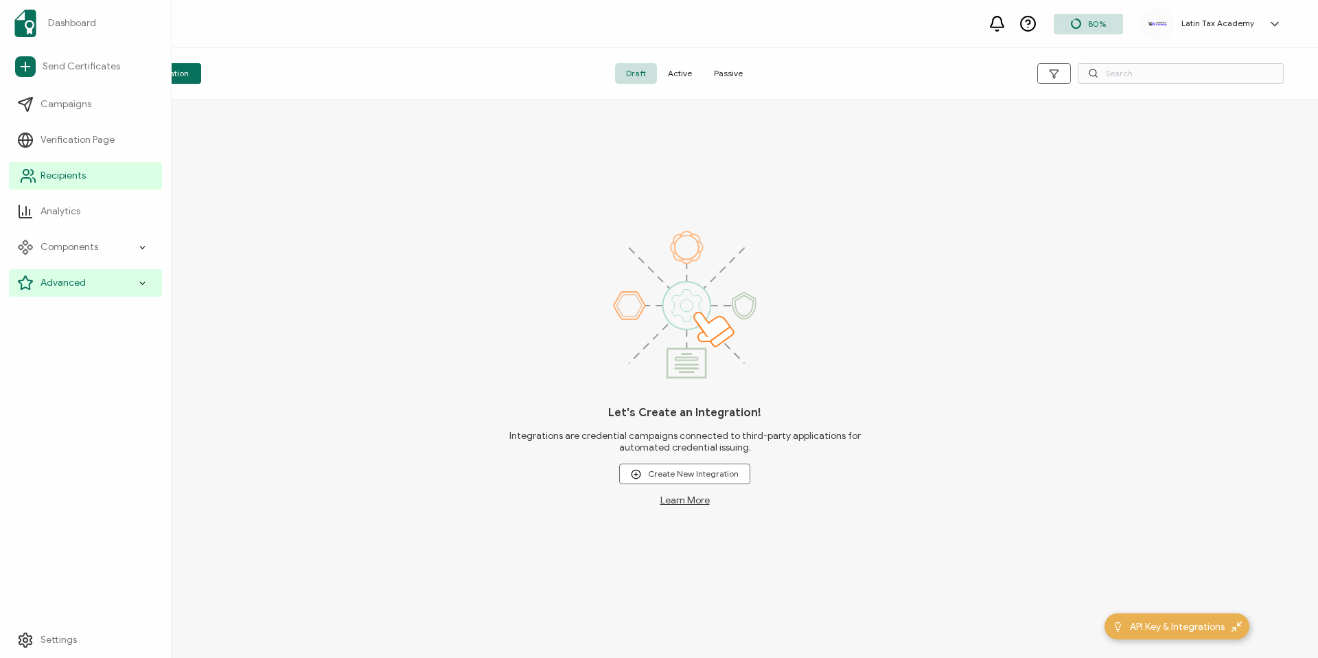
click at [66, 172] on span "Recipients" at bounding box center [63, 176] width 45 height 14
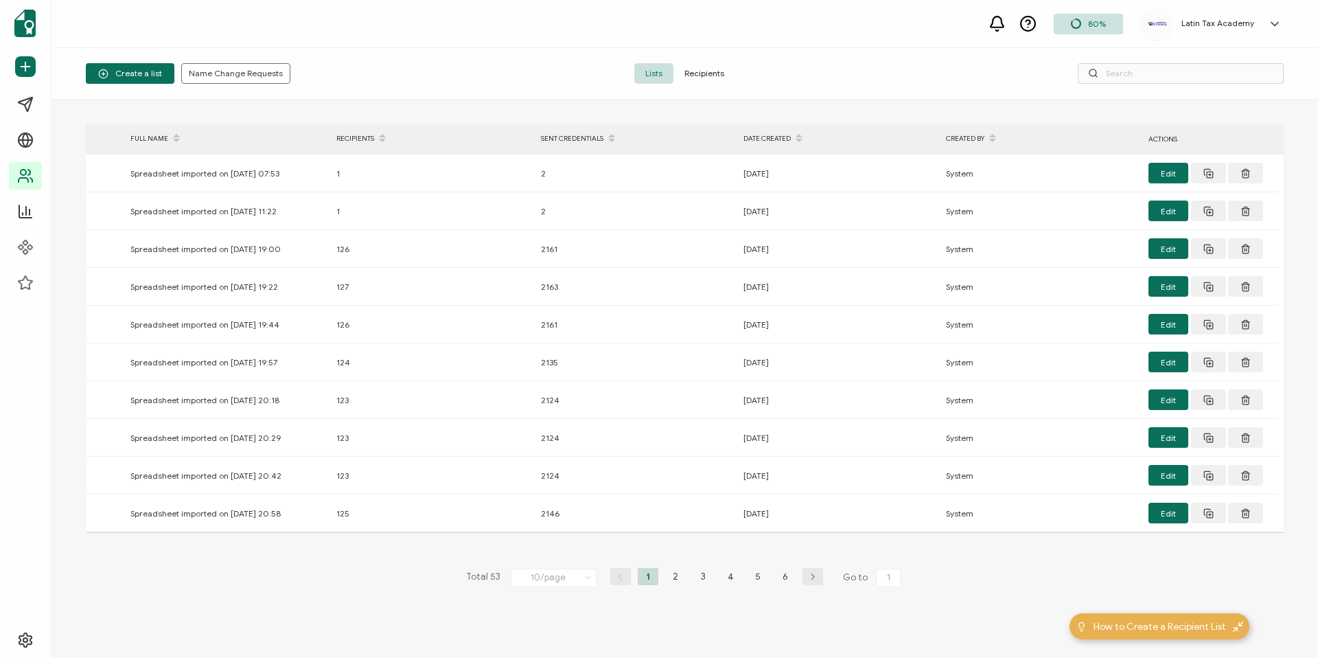
click at [713, 69] on span "Recipients" at bounding box center [704, 73] width 62 height 21
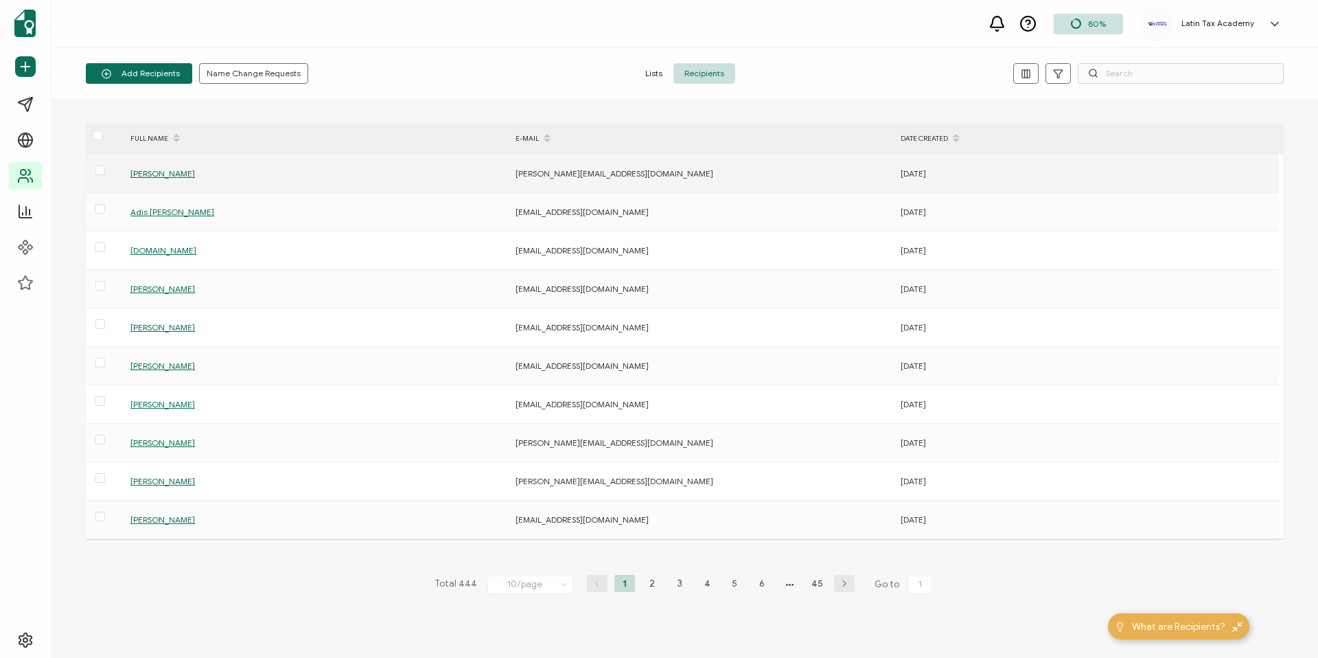
click at [372, 178] on div "Paola Villatoro" at bounding box center [316, 173] width 384 height 16
click at [148, 172] on span "Paola Villatoro" at bounding box center [162, 173] width 65 height 10
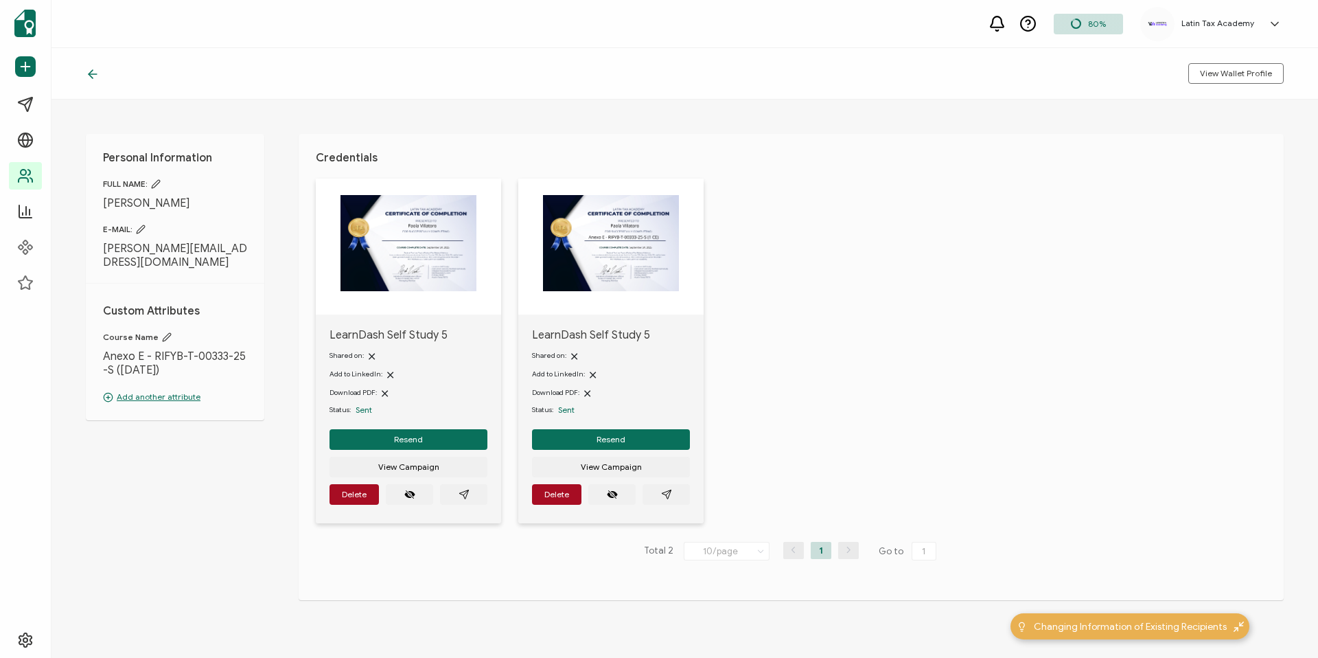
click at [563, 409] on span "Sent" at bounding box center [566, 409] width 16 height 10
click at [570, 260] on img at bounding box center [611, 243] width 136 height 96
click at [670, 494] on icon "paper plane outline" at bounding box center [666, 494] width 11 height 11
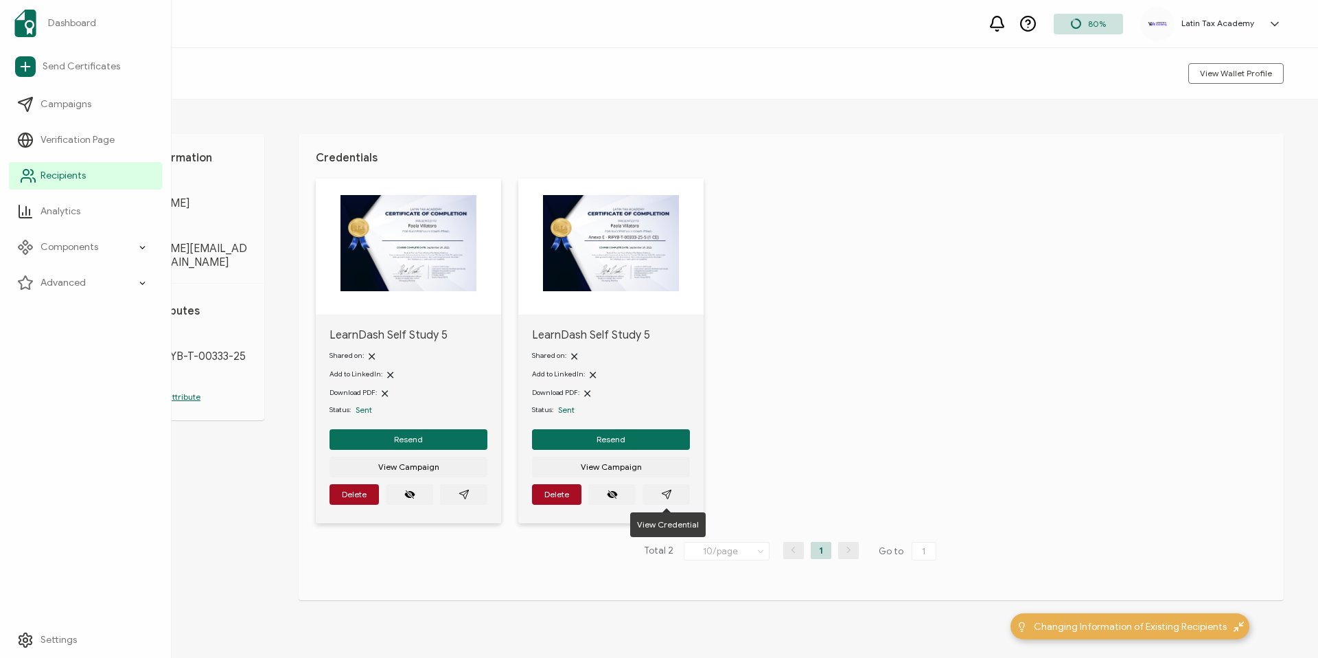
click at [67, 174] on span "Recipients" at bounding box center [63, 176] width 45 height 14
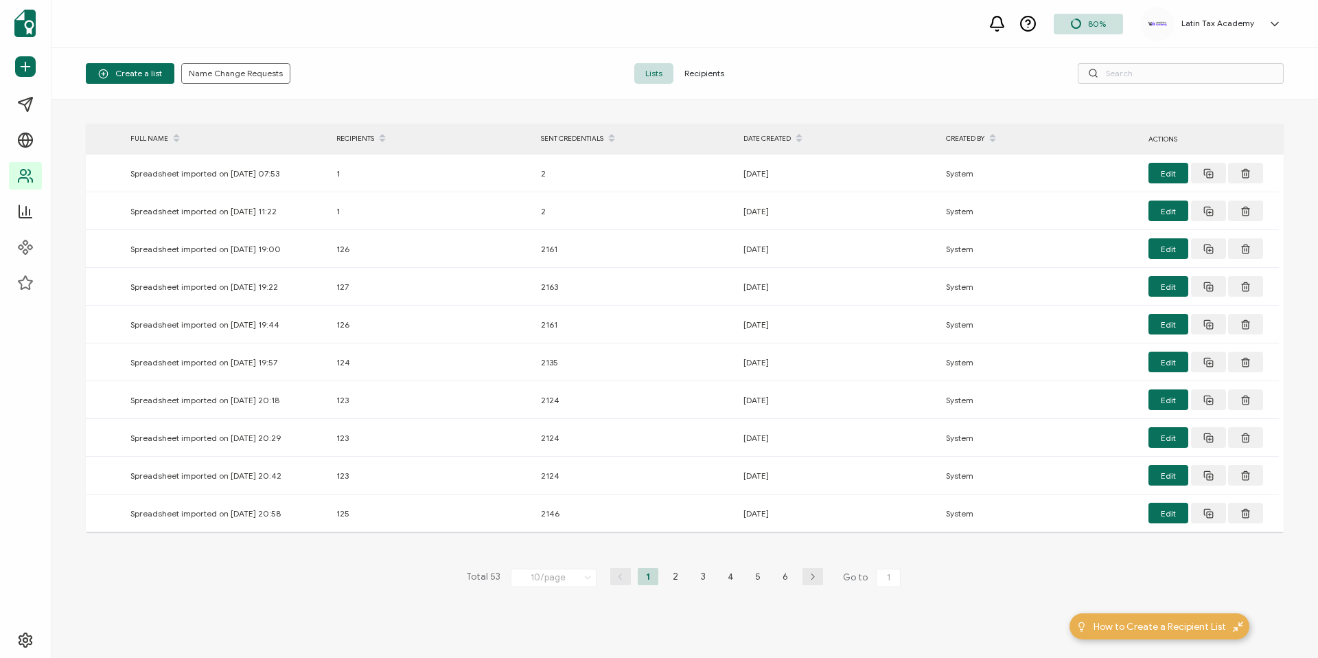
click at [702, 71] on span "Recipients" at bounding box center [704, 73] width 62 height 21
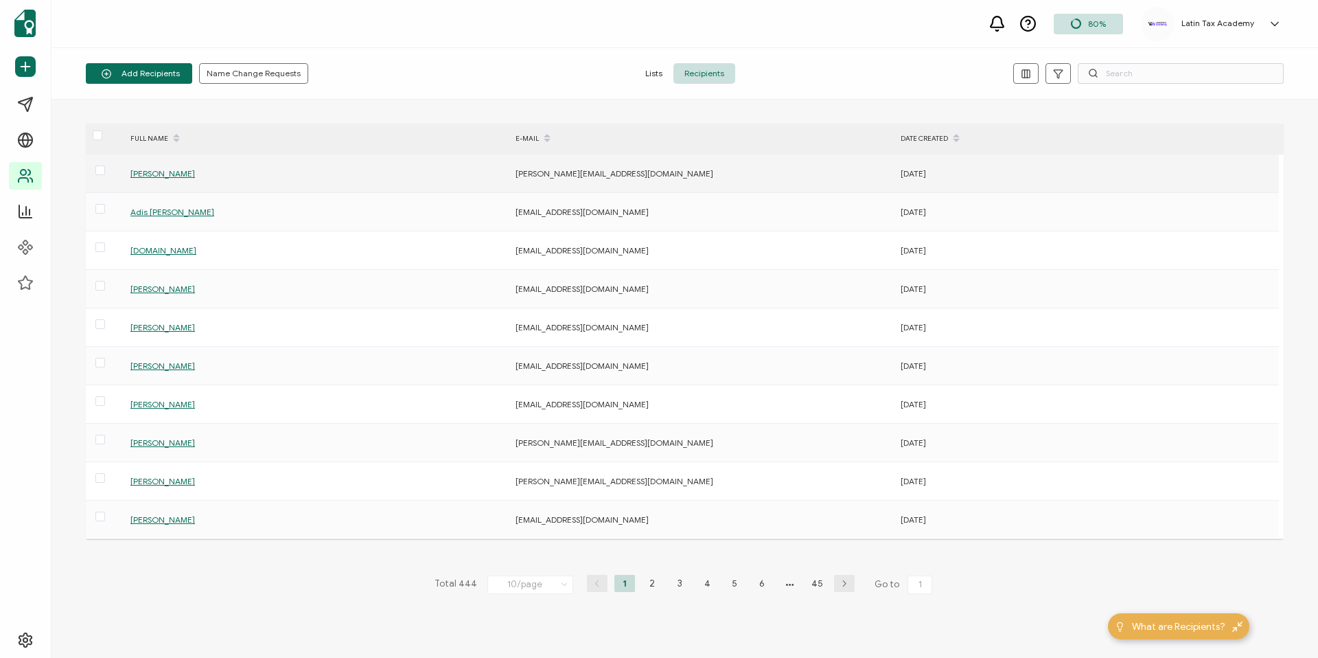
click at [157, 174] on span "Paola Villatoro" at bounding box center [162, 173] width 65 height 10
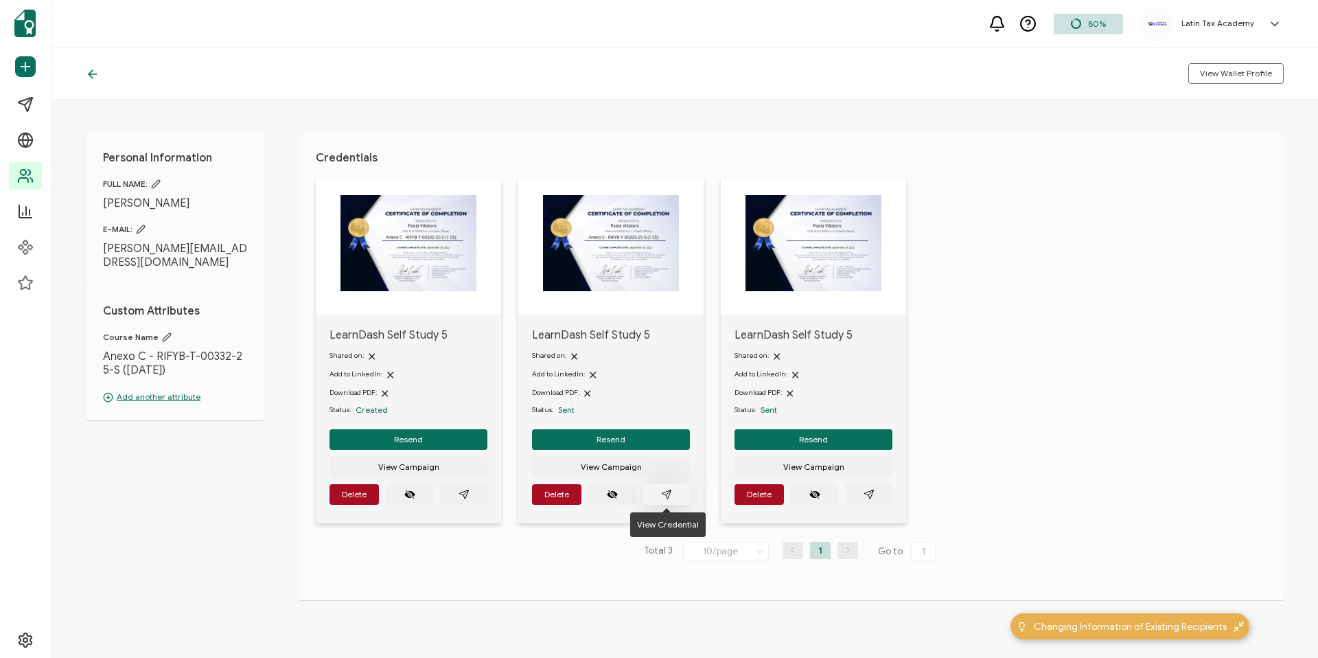
click at [670, 496] on icon "paper plane outline" at bounding box center [666, 494] width 11 height 11
click at [873, 493] on icon "paper plane outline" at bounding box center [869, 494] width 11 height 11
